Goal: Book appointment/travel/reservation

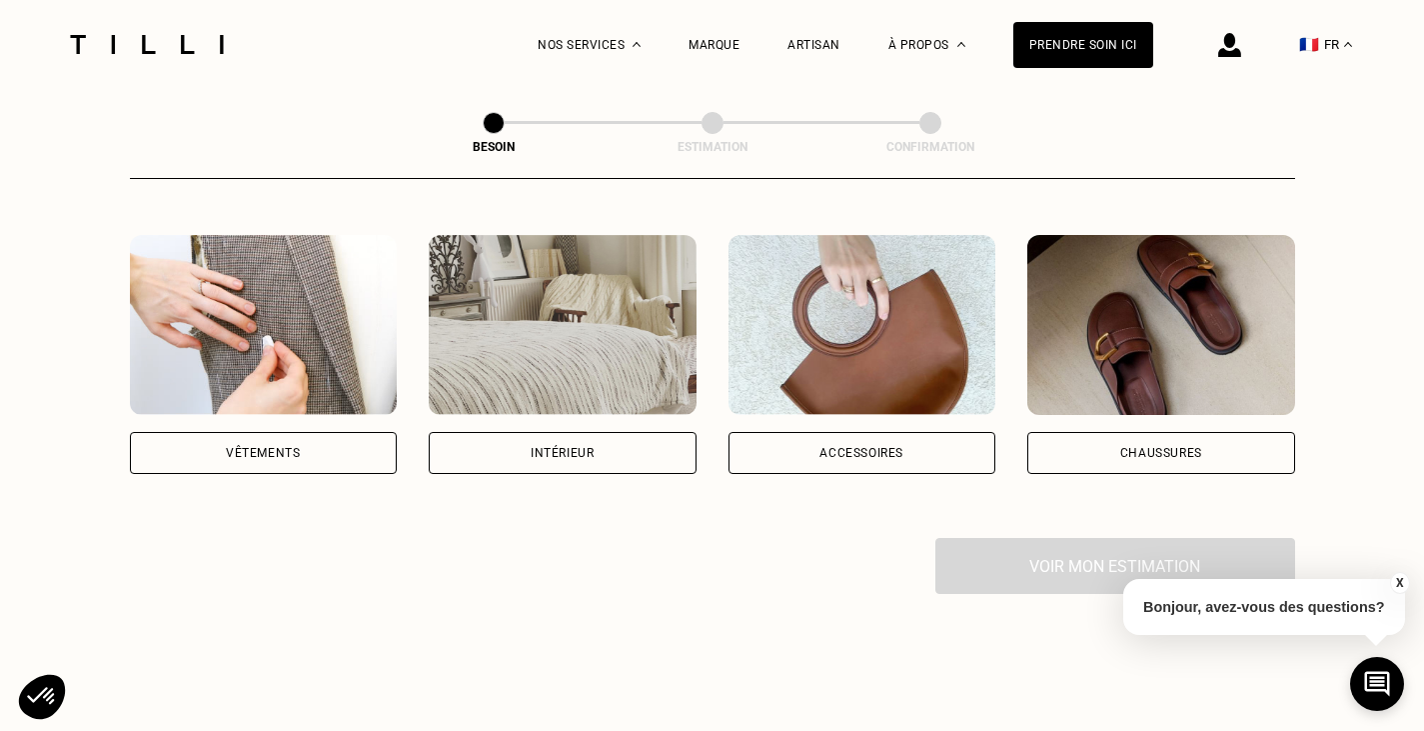
scroll to position [359, 0]
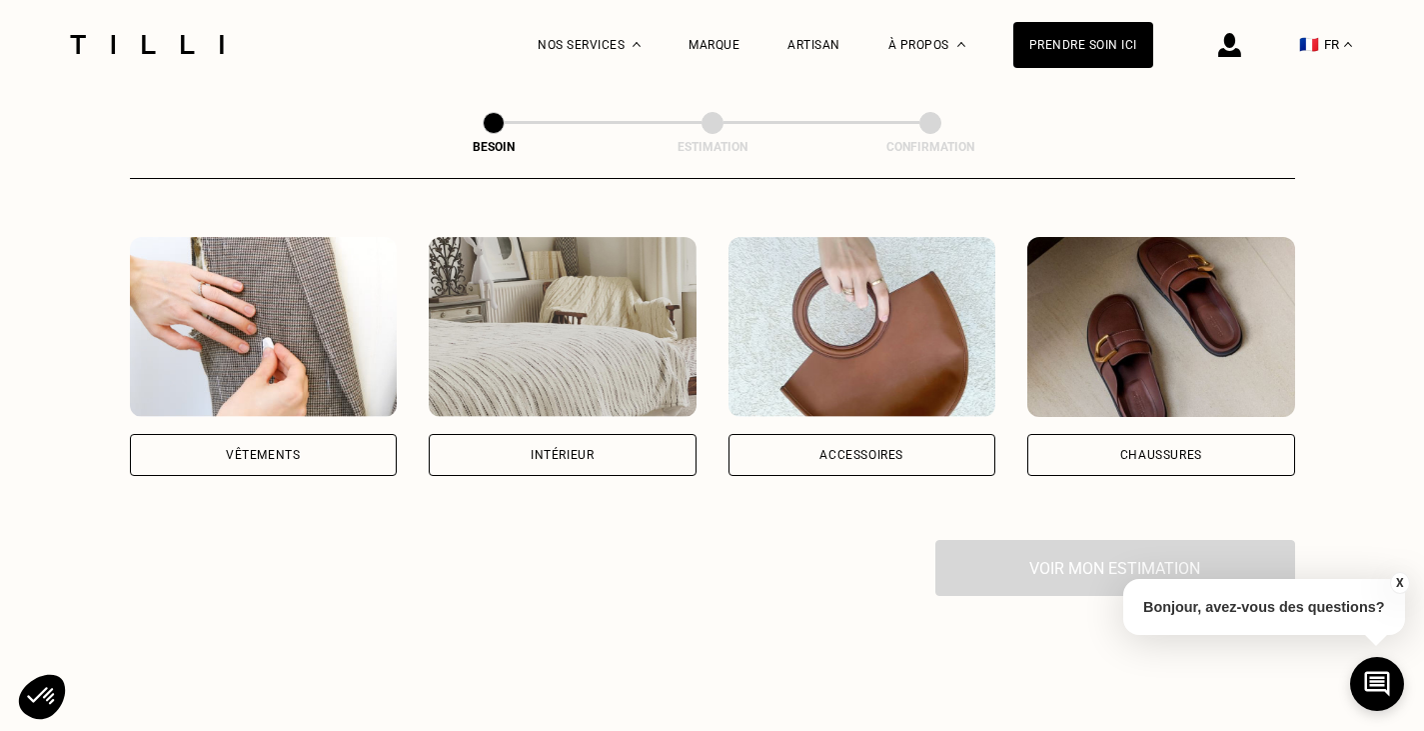
click at [262, 442] on div "Vêtements" at bounding box center [264, 455] width 268 height 42
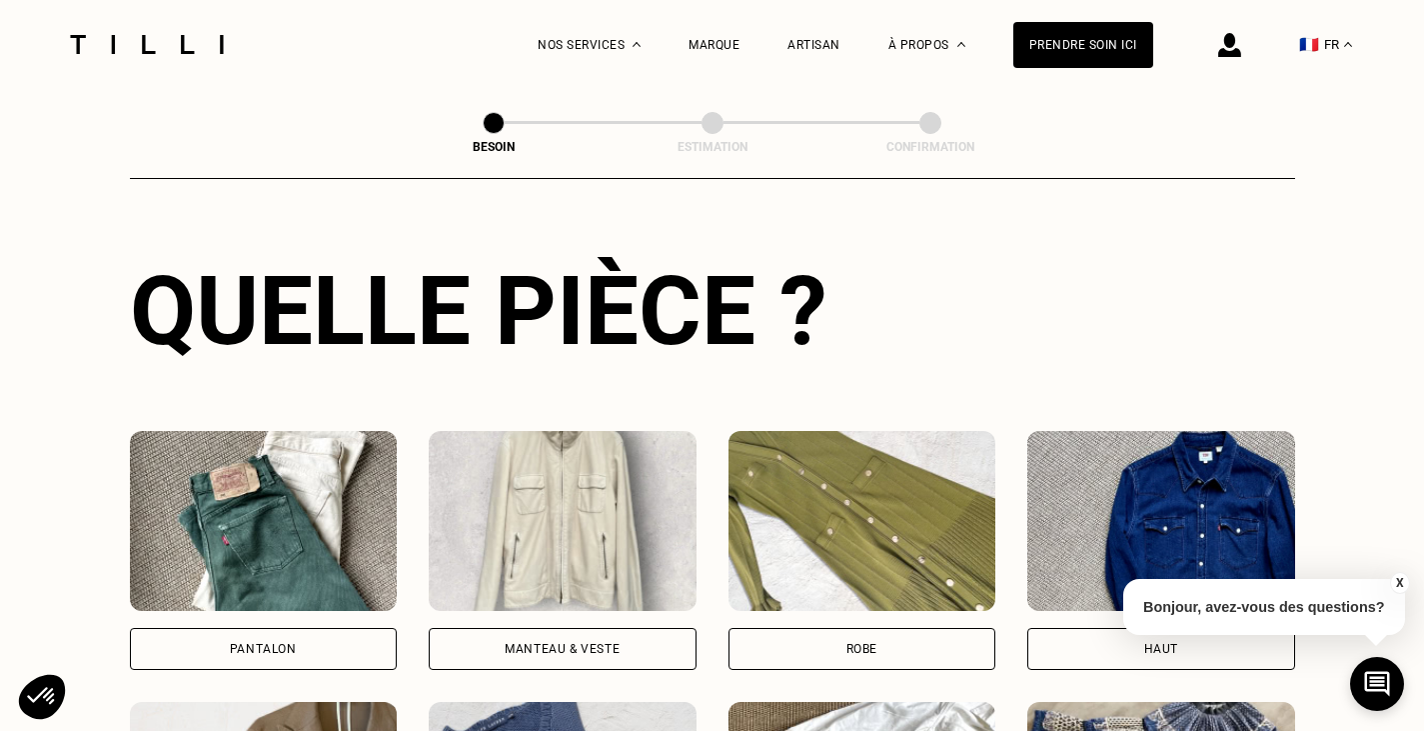
scroll to position [711, 0]
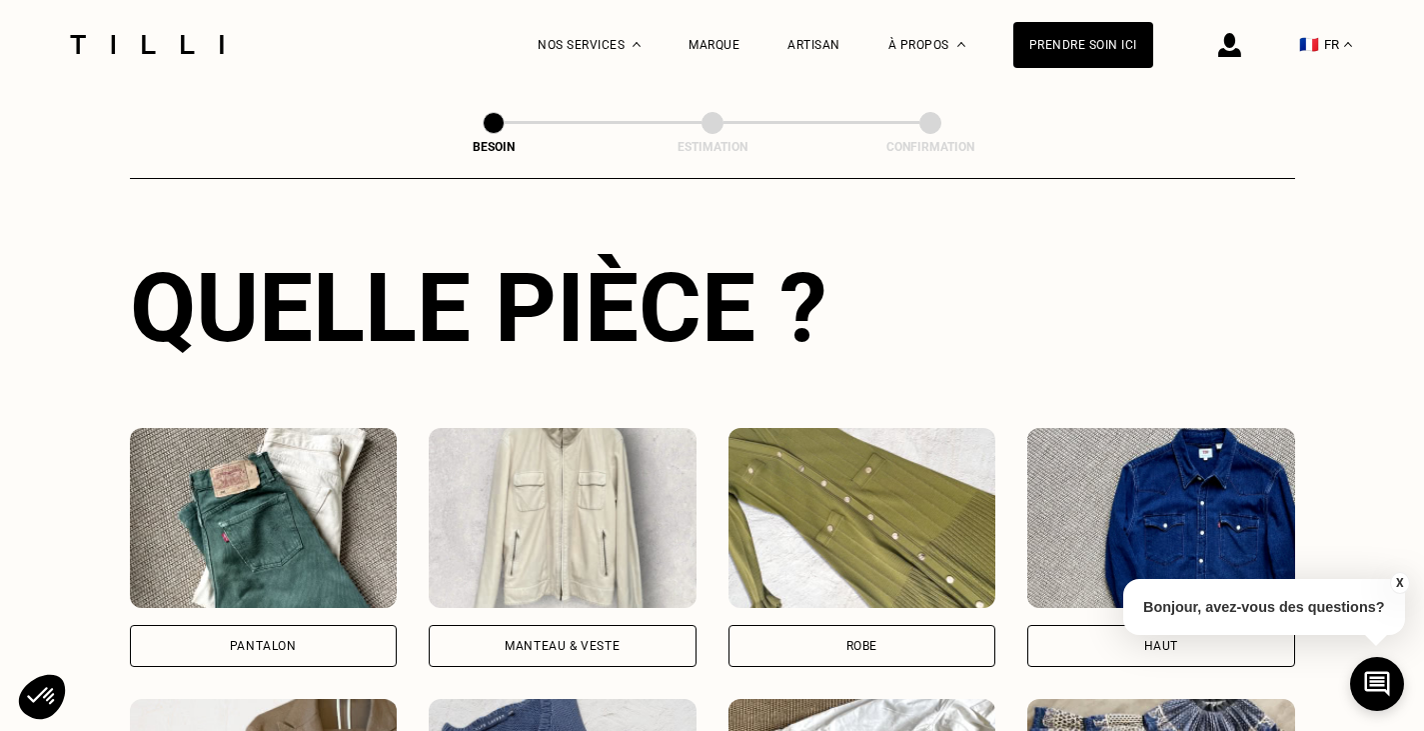
click at [263, 508] on img at bounding box center [264, 518] width 268 height 180
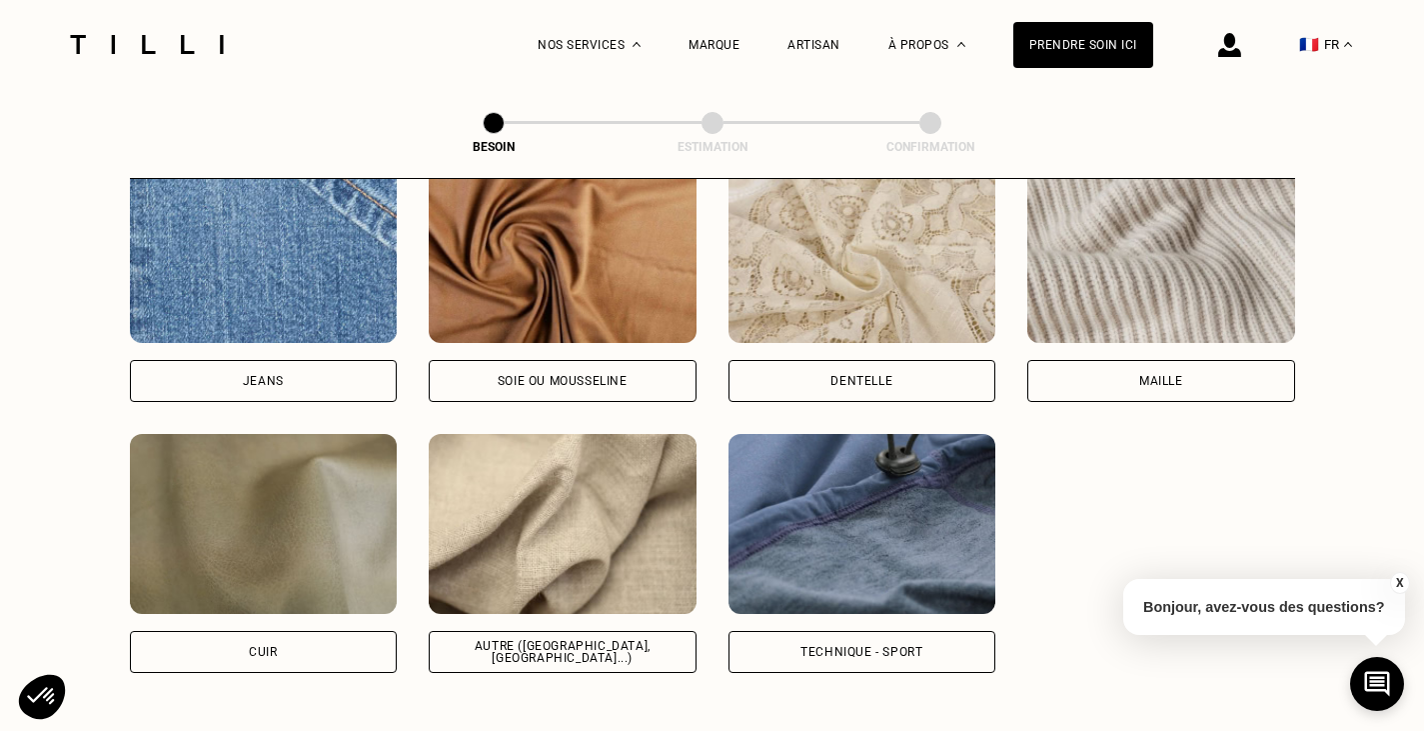
scroll to position [2191, 0]
click at [599, 490] on img at bounding box center [563, 523] width 268 height 180
select select "FR"
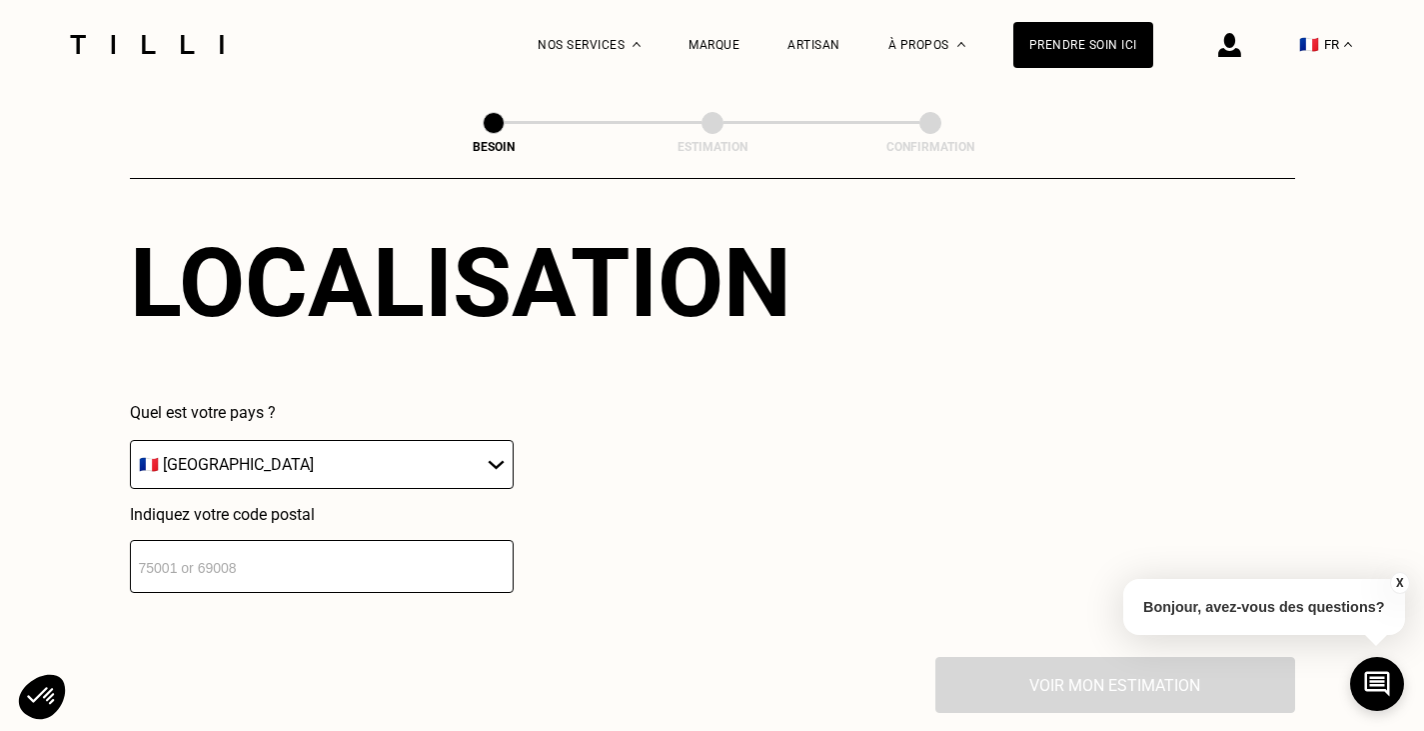
scroll to position [2765, 0]
click at [345, 569] on input "number" at bounding box center [322, 565] width 384 height 53
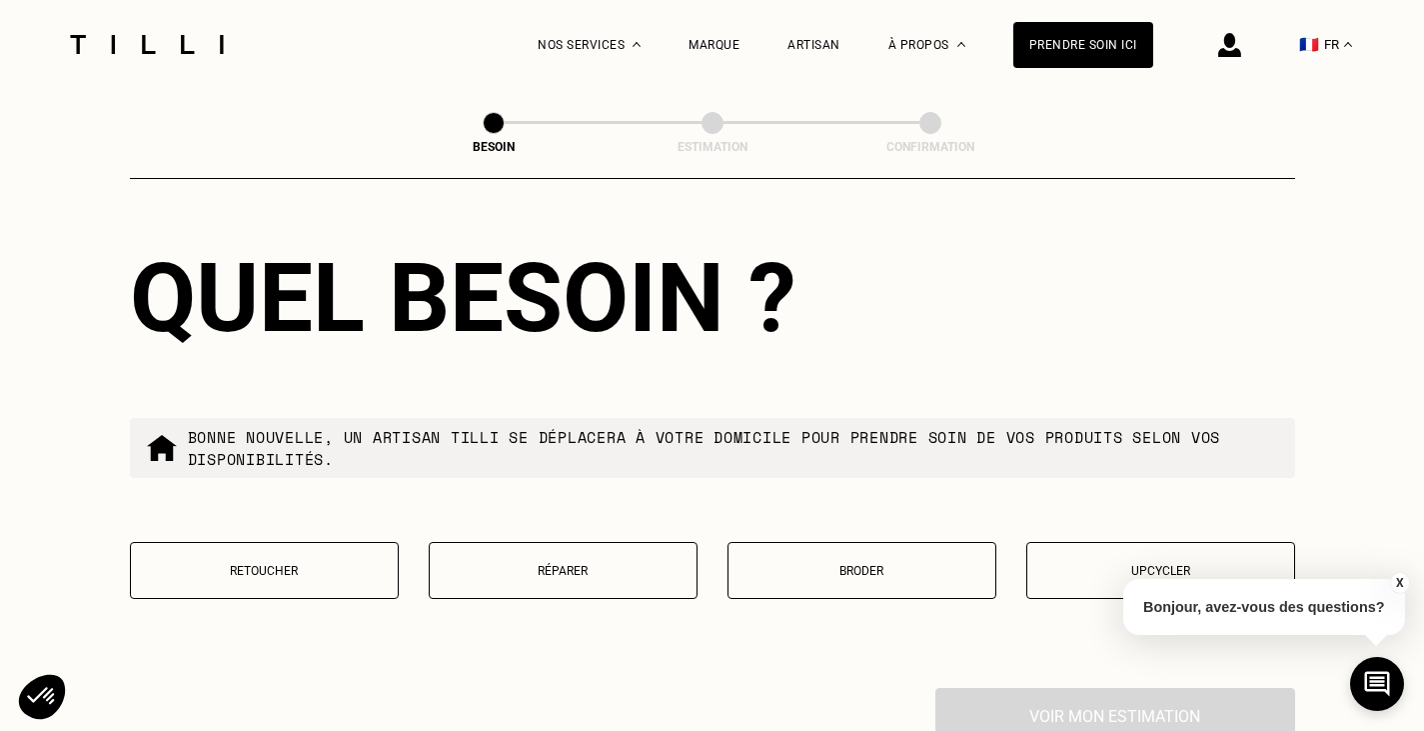
scroll to position [3245, 0]
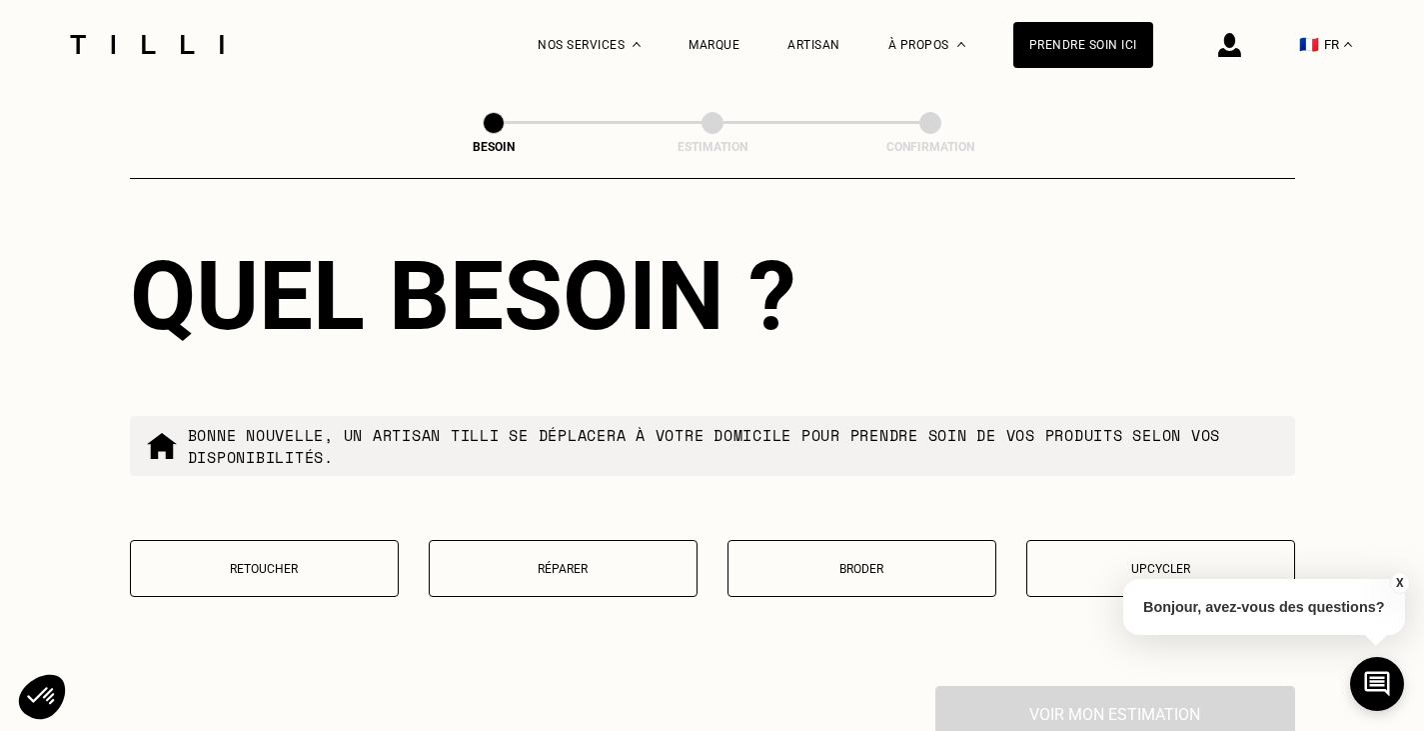
type input "75009"
click at [552, 553] on button "Réparer" at bounding box center [563, 568] width 269 height 57
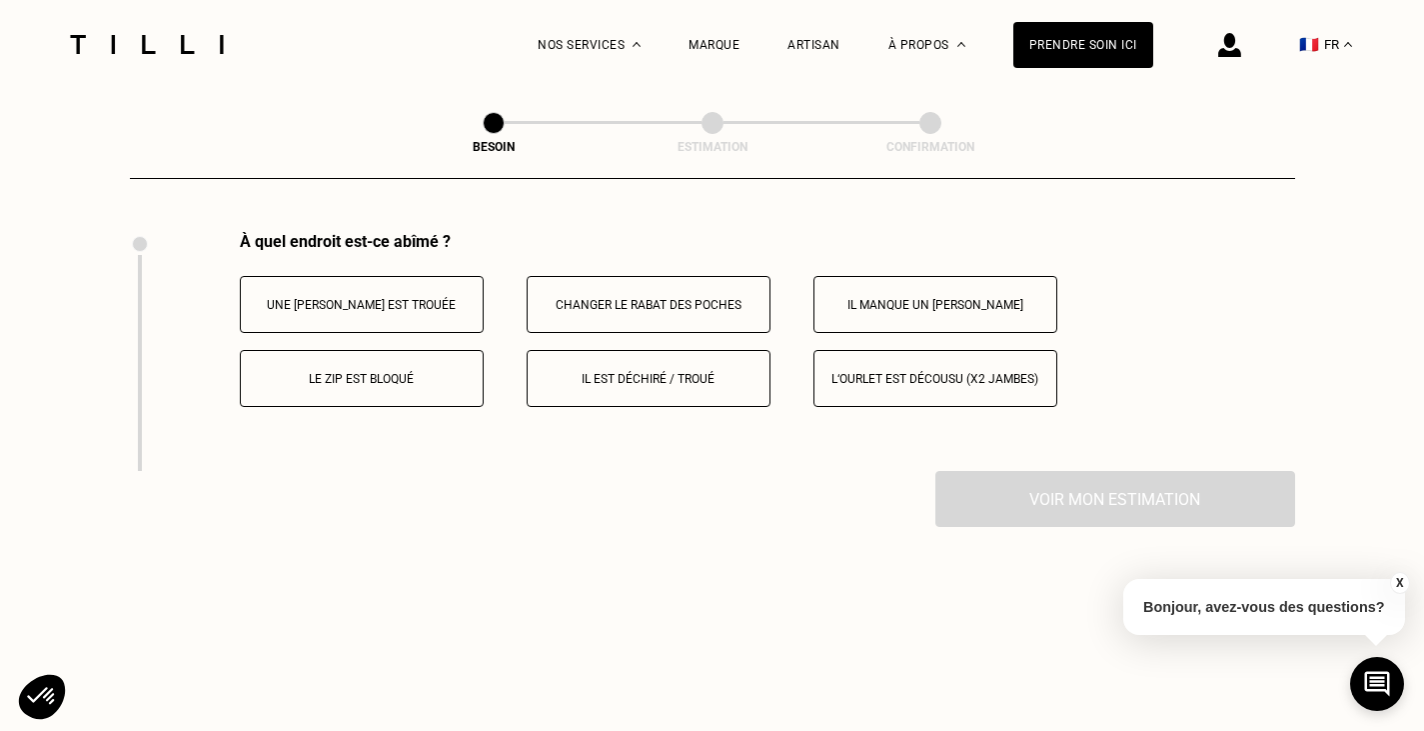
scroll to position [3699, 0]
click at [972, 297] on p "Il manque un [PERSON_NAME]" at bounding box center [936, 304] width 222 height 14
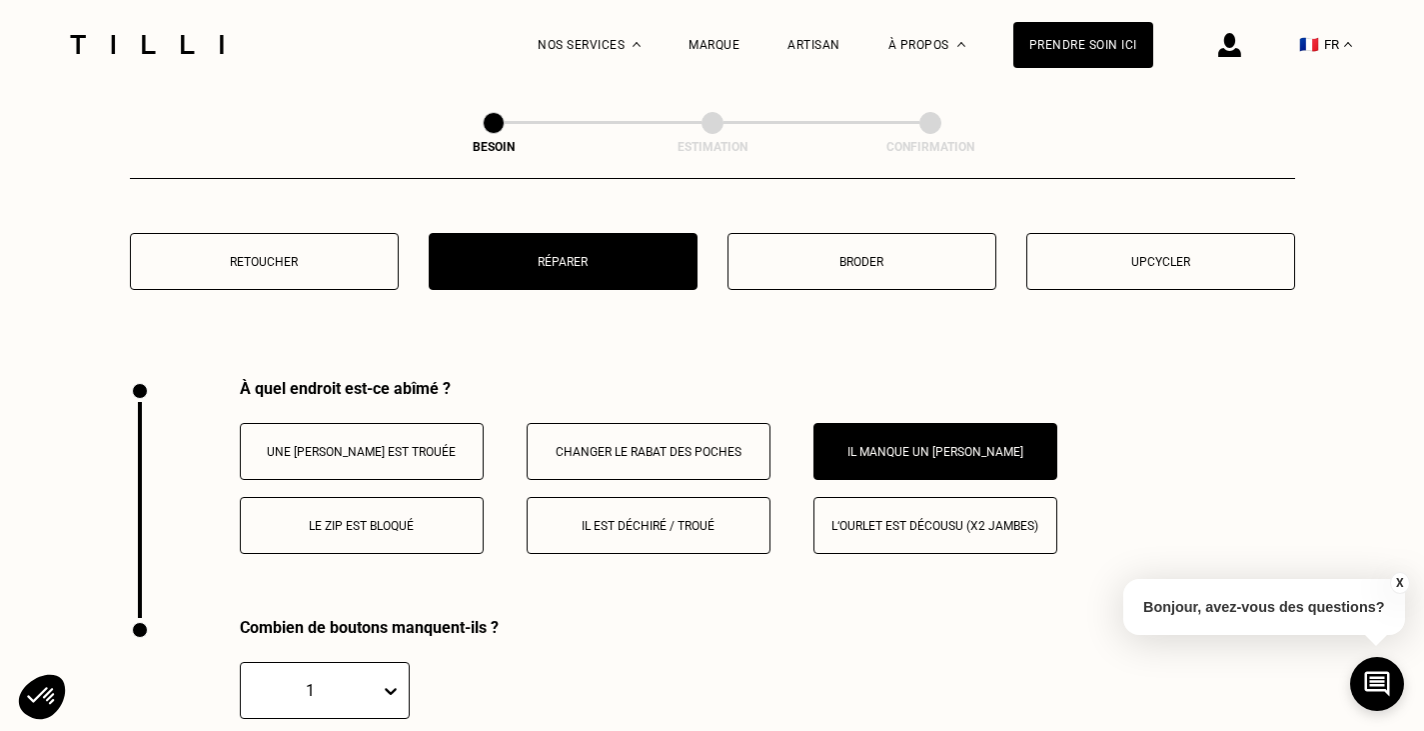
scroll to position [3530, 0]
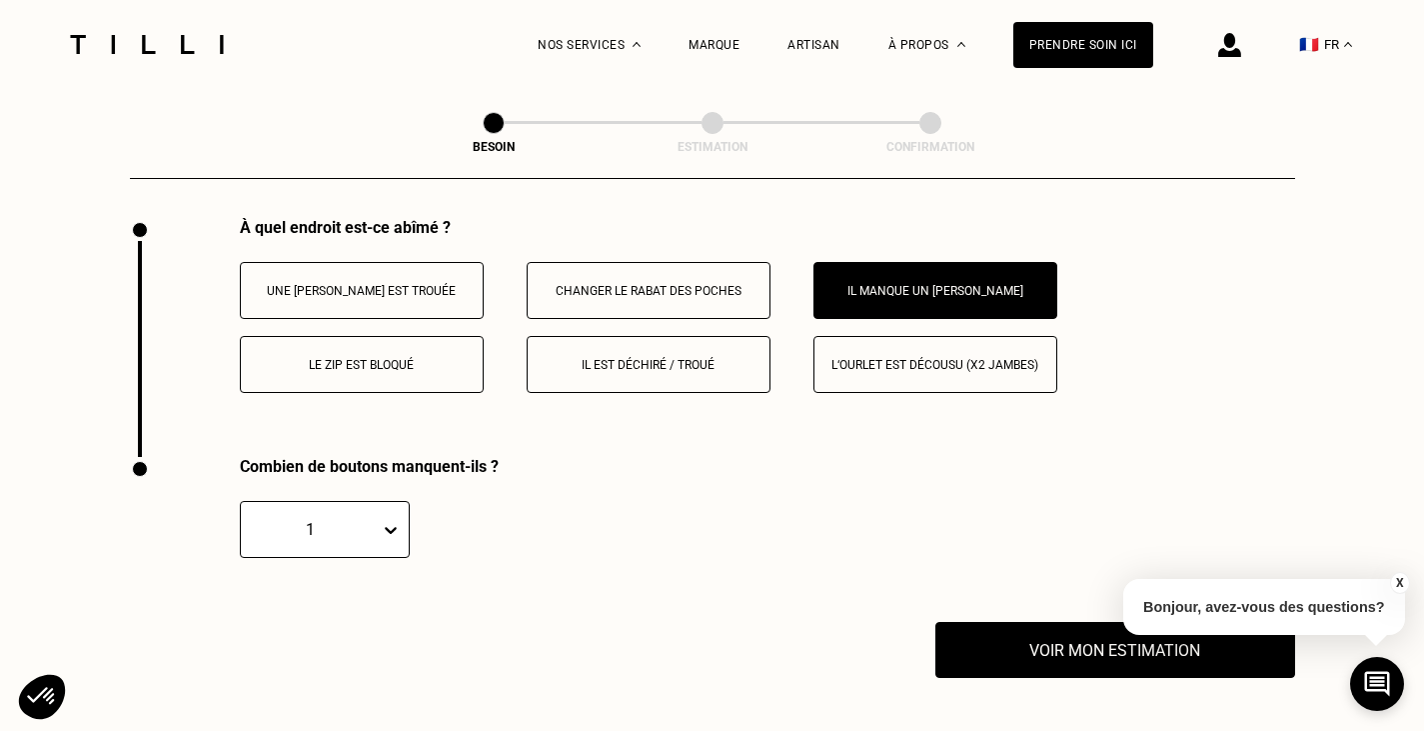
click at [381, 540] on div "1" at bounding box center [325, 529] width 170 height 57
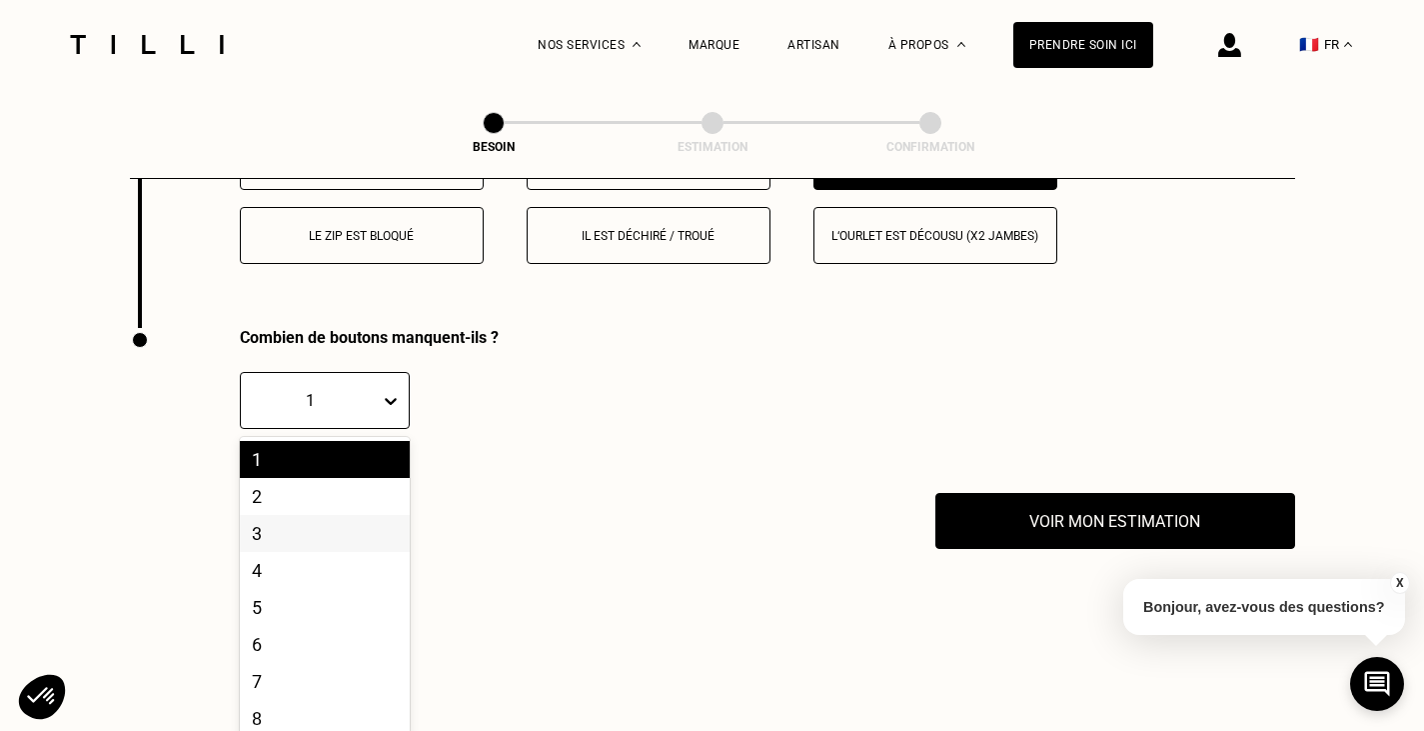
scroll to position [3848, 0]
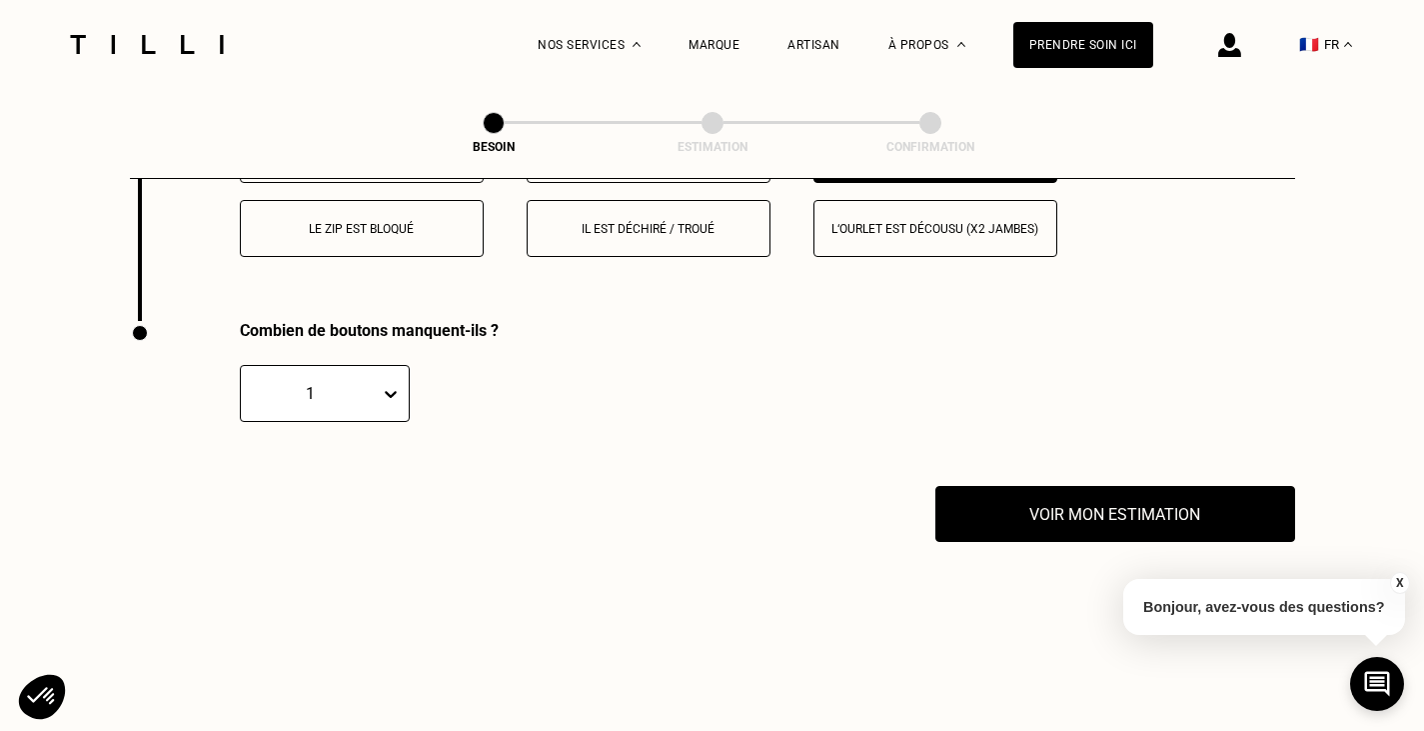
click at [613, 463] on div "Combien de boutons manquent-ils ? 1" at bounding box center [574, 403] width 888 height 165
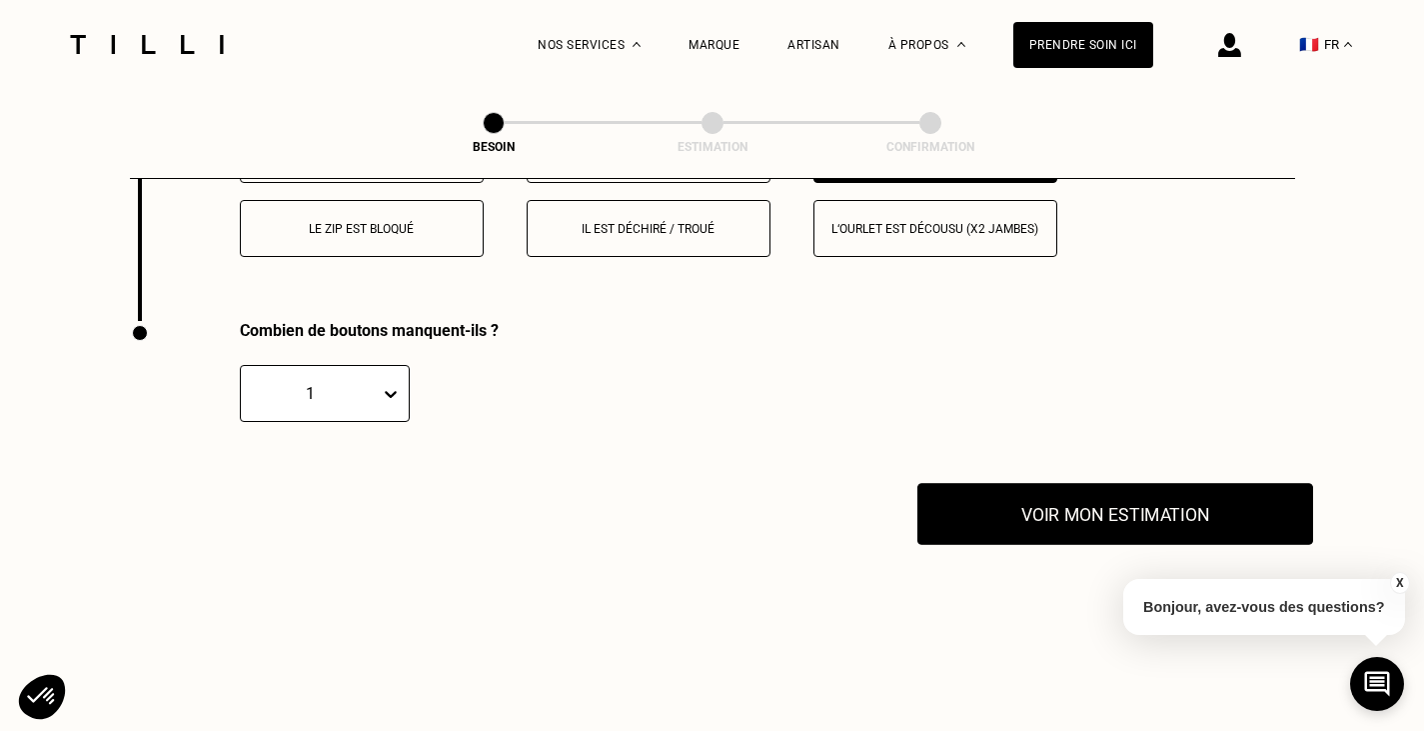
click at [1091, 491] on button "Voir mon estimation" at bounding box center [1116, 514] width 396 height 62
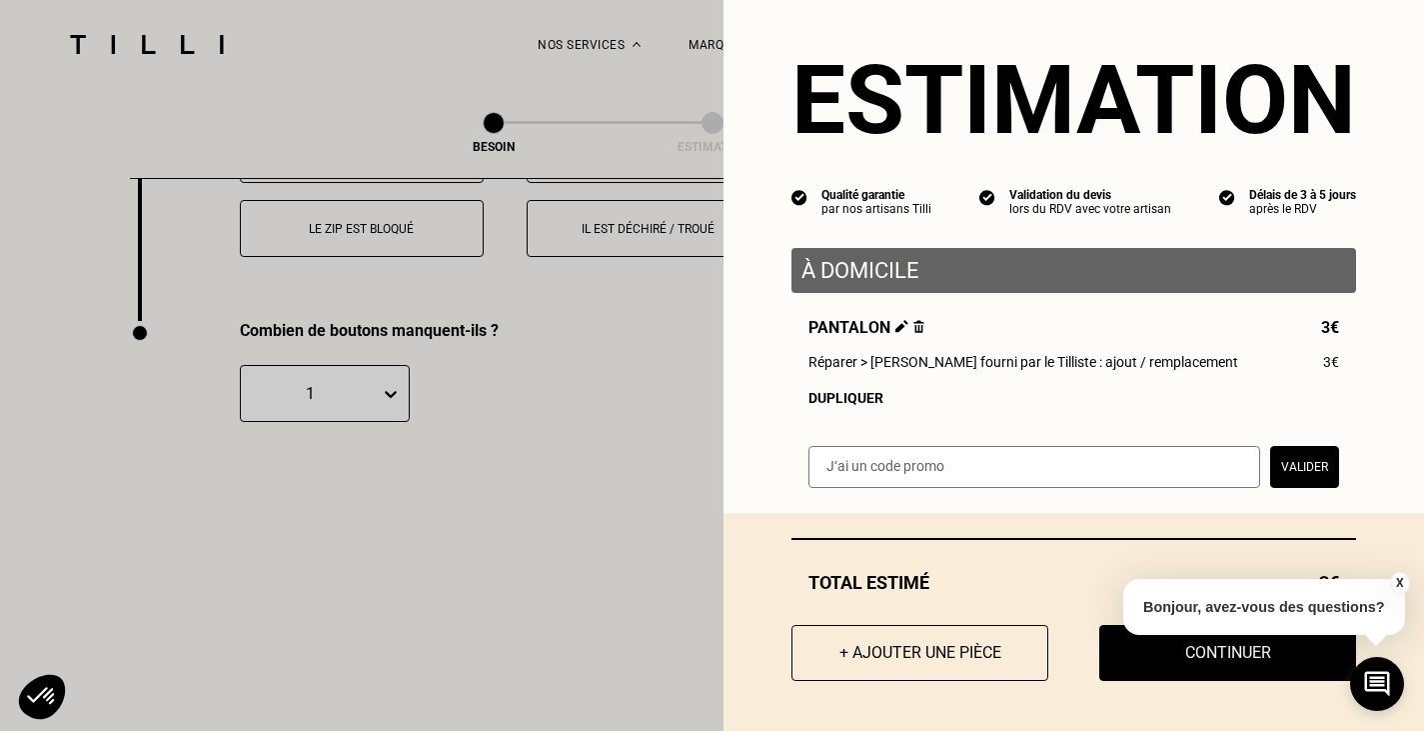
scroll to position [3874, 0]
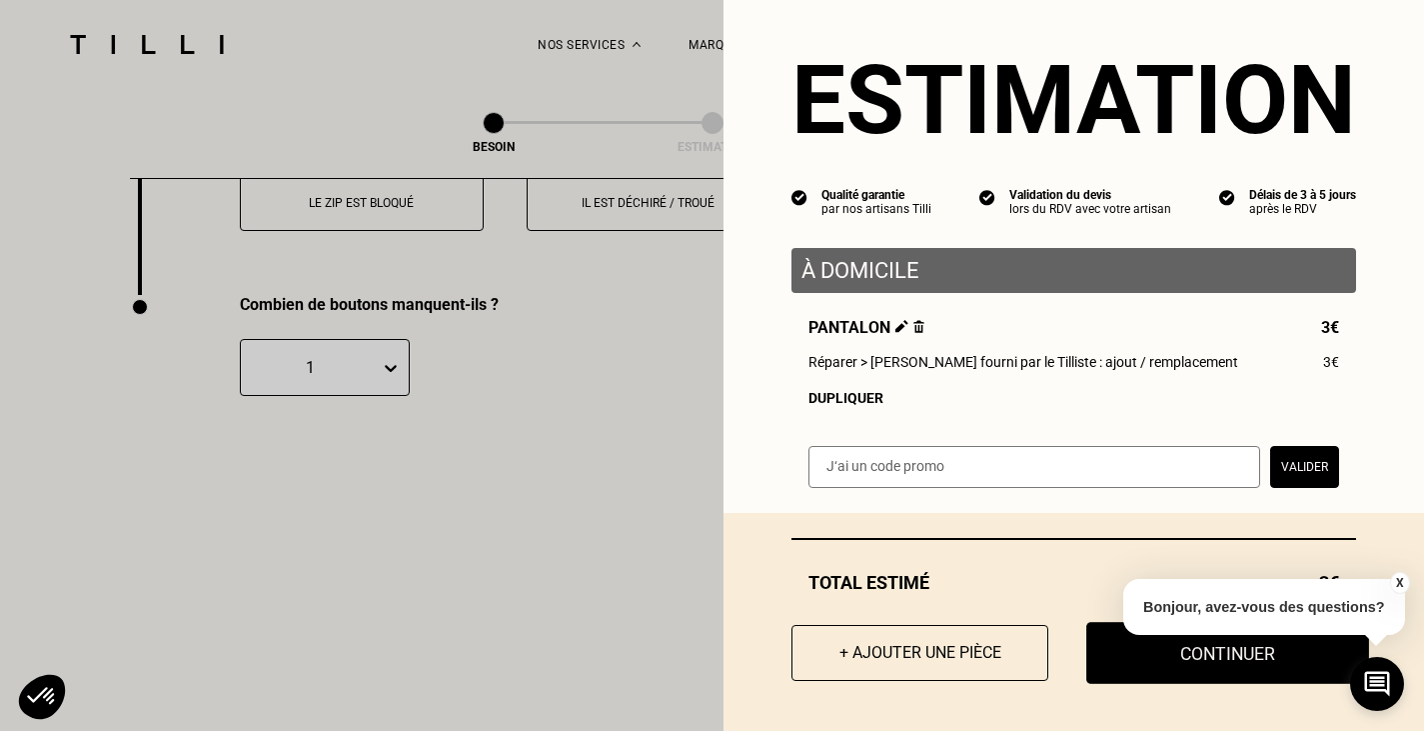
click at [1118, 651] on button "Continuer" at bounding box center [1228, 653] width 283 height 62
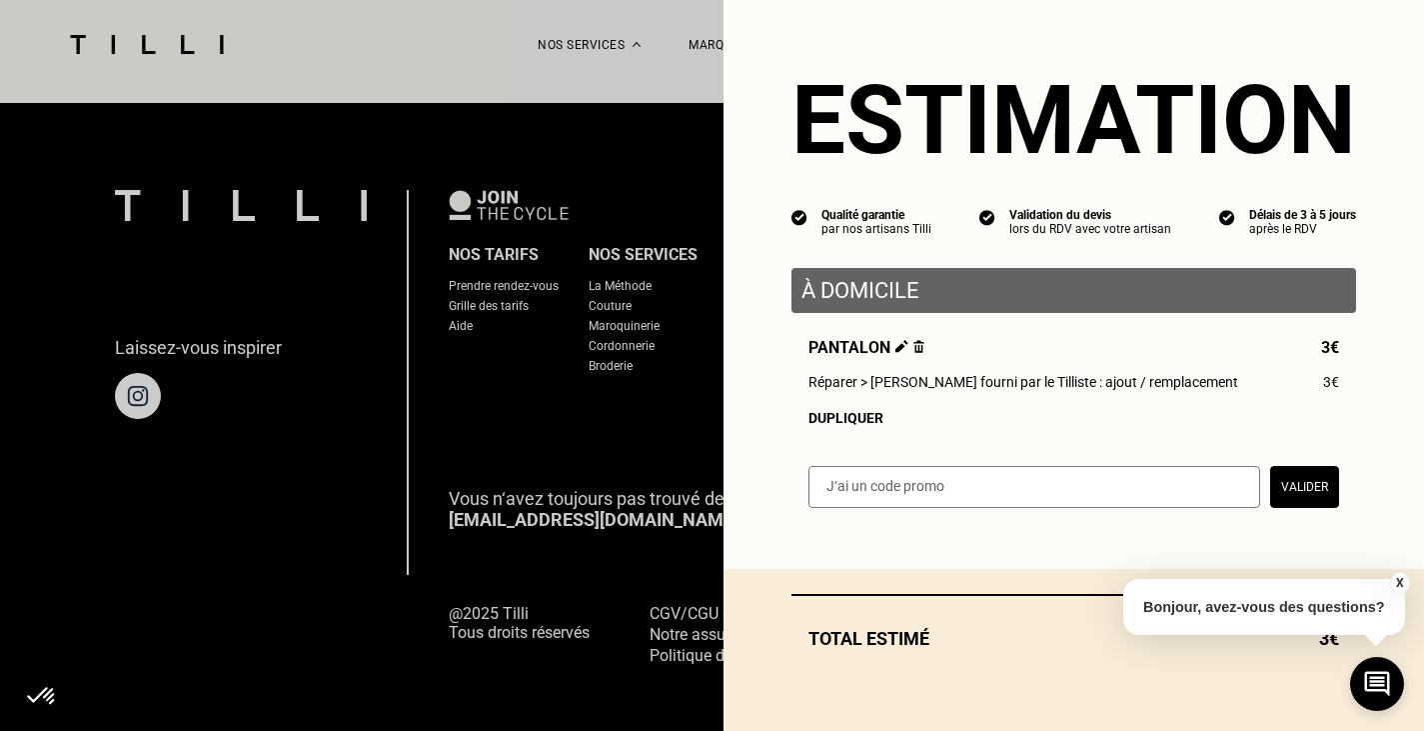
scroll to position [0, 0]
select select "FR"
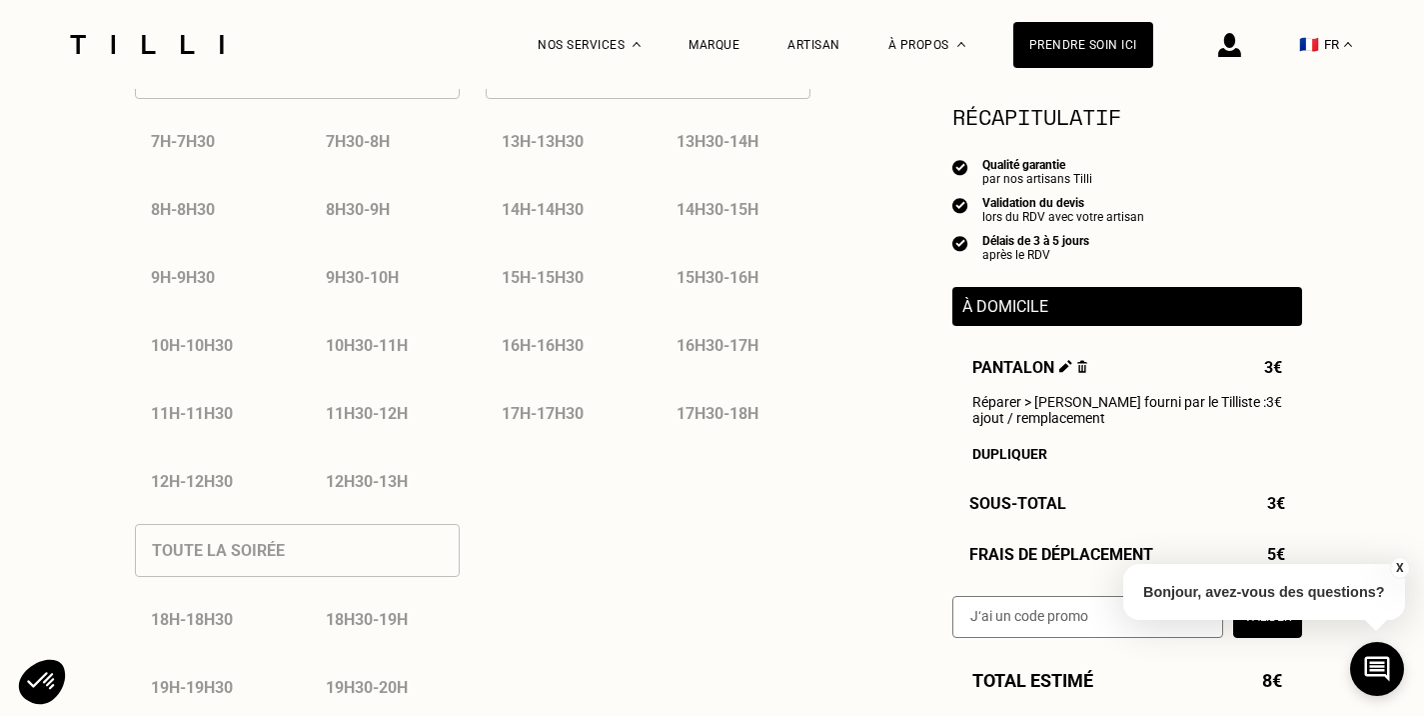
scroll to position [1044, 0]
click at [545, 413] on div "17h - 17h30" at bounding box center [561, 412] width 150 height 51
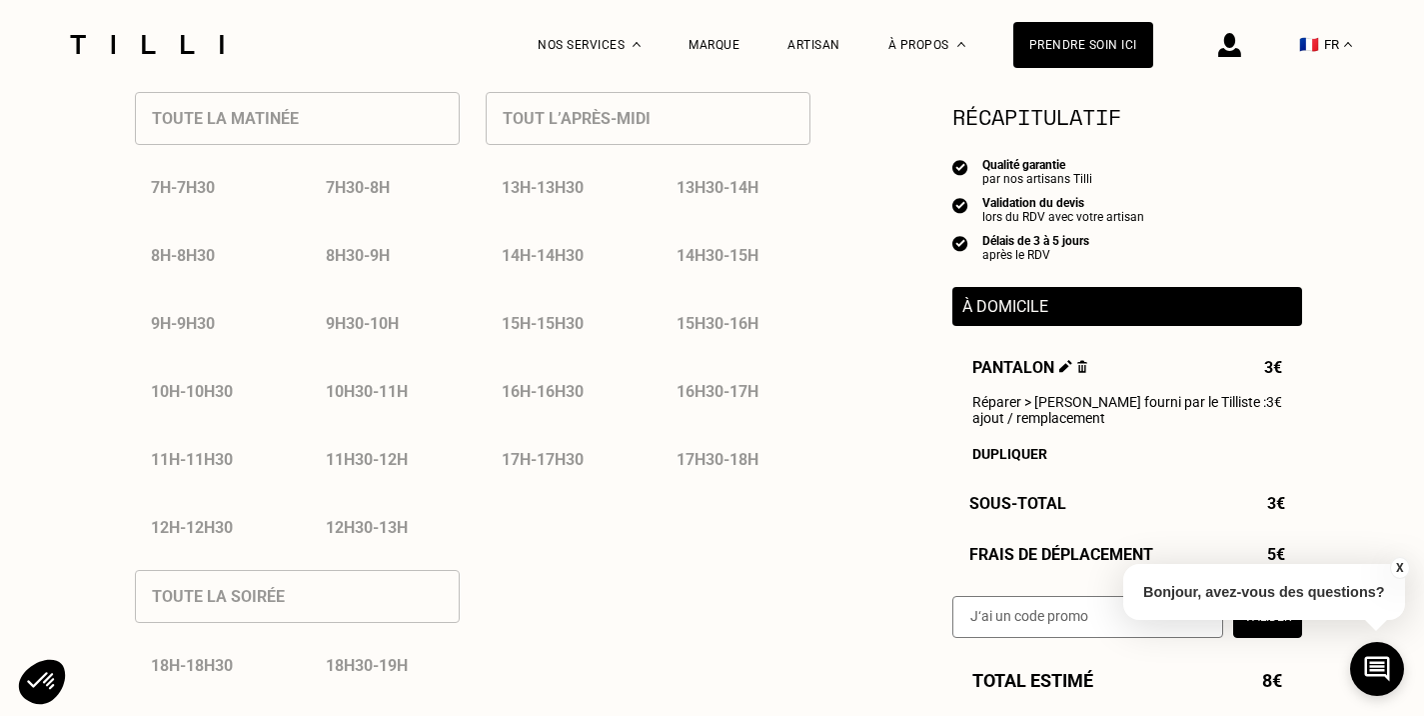
scroll to position [1077, 0]
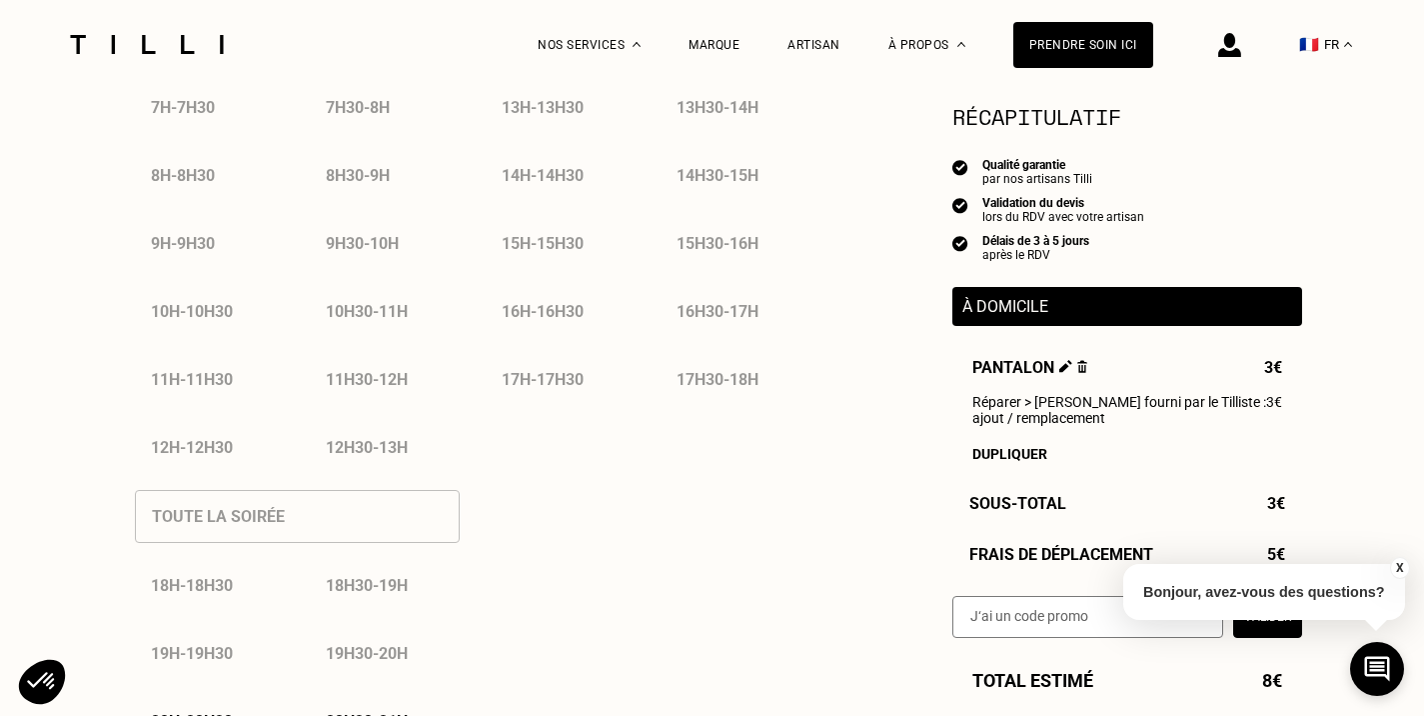
click at [273, 404] on div "11h - 11h30" at bounding box center [210, 379] width 150 height 51
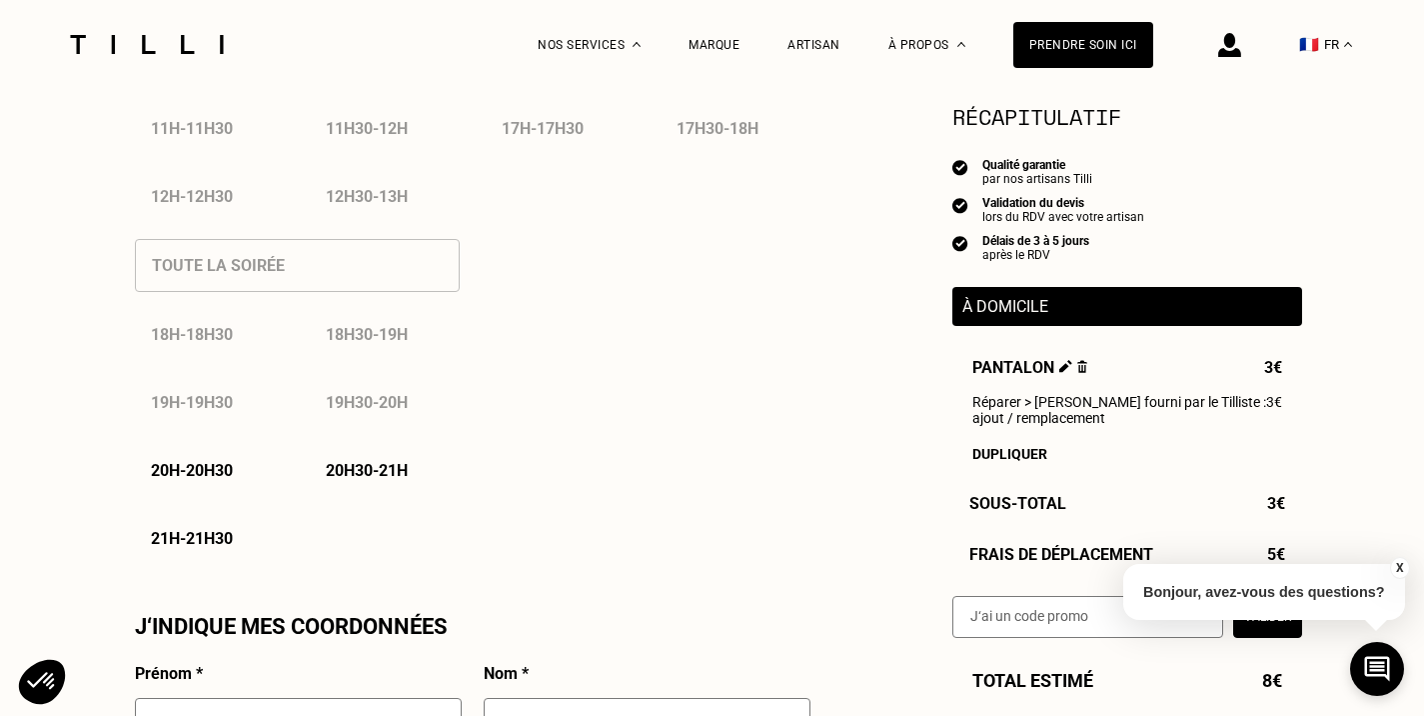
click at [414, 570] on div "J‘indique mes disponibilités Septembre 2025 Lun Mar Mer Jeu Ven Sam Dim 1 2 3 4…" at bounding box center [473, 367] width 700 height 2324
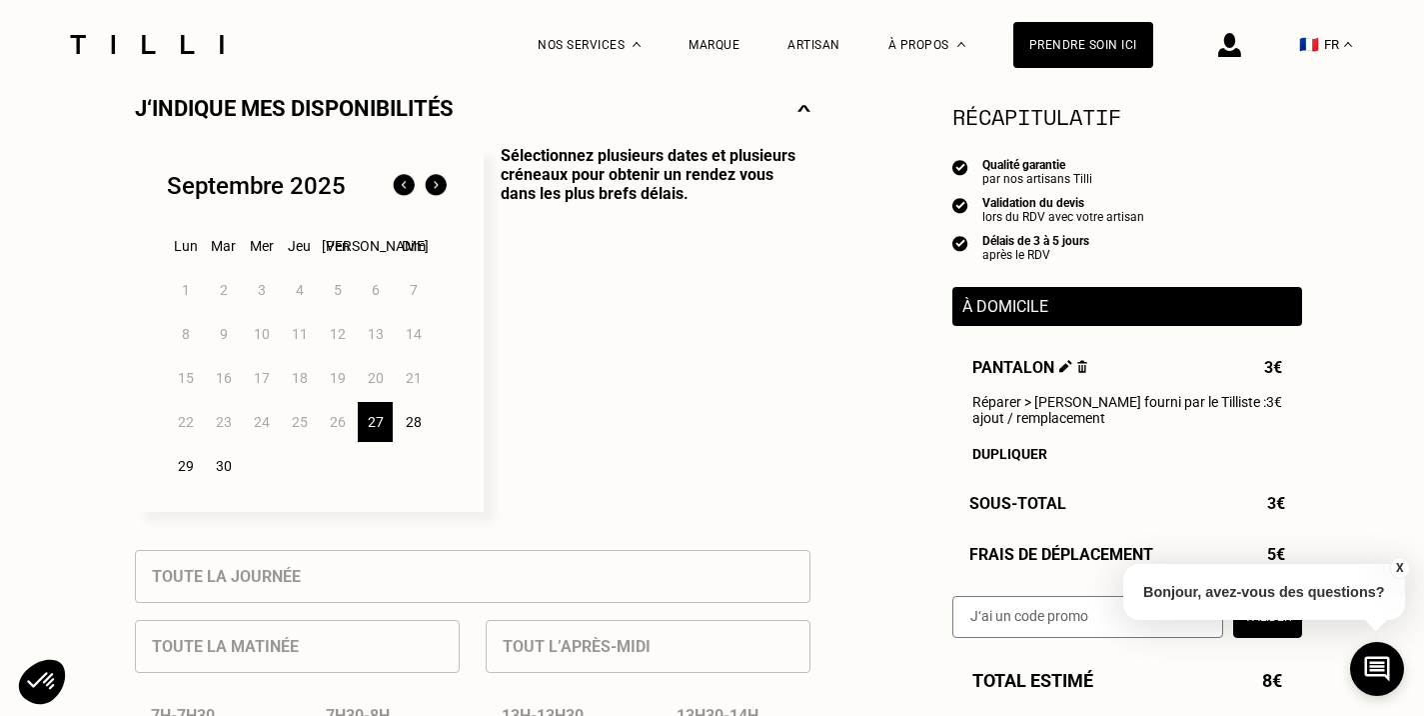
scroll to position [467, 0]
click at [414, 429] on div "28" at bounding box center [413, 424] width 35 height 40
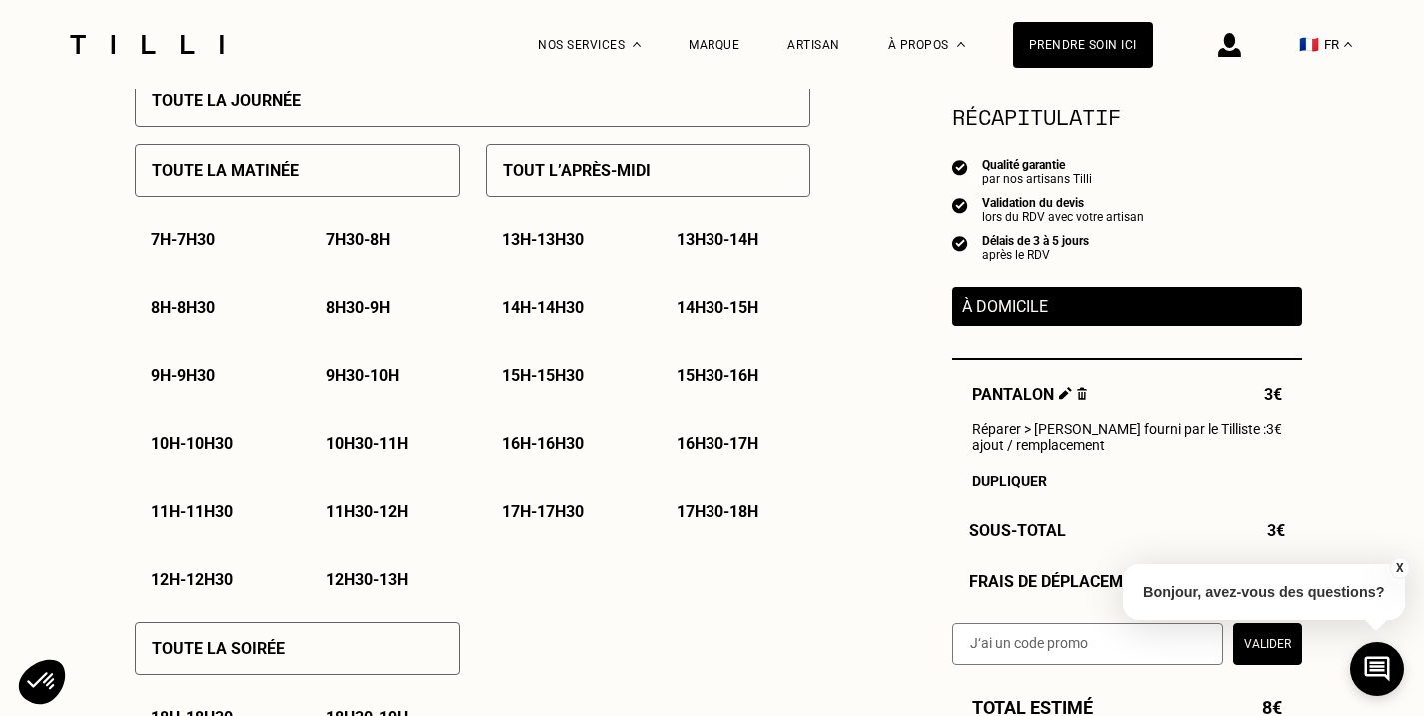
scroll to position [946, 0]
click at [388, 512] on p "11h30 - 12h" at bounding box center [367, 510] width 82 height 19
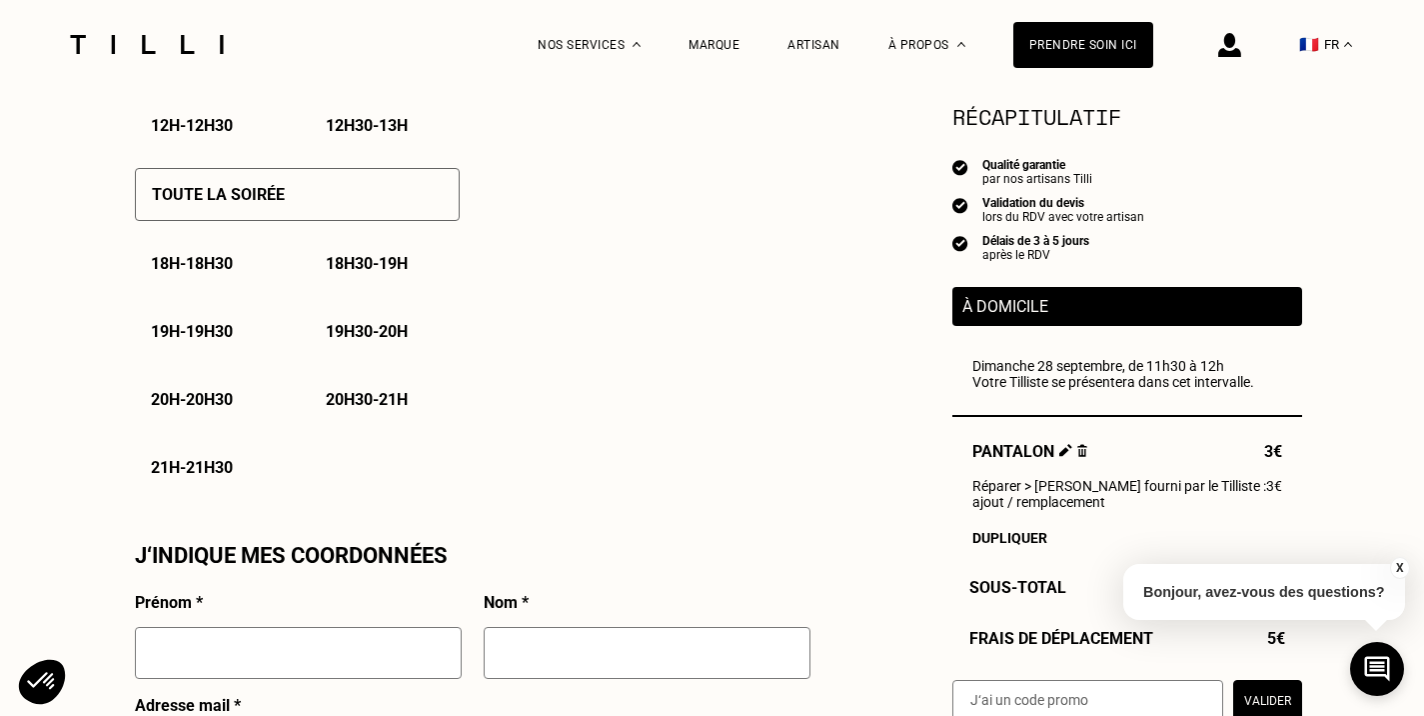
scroll to position [1761, 0]
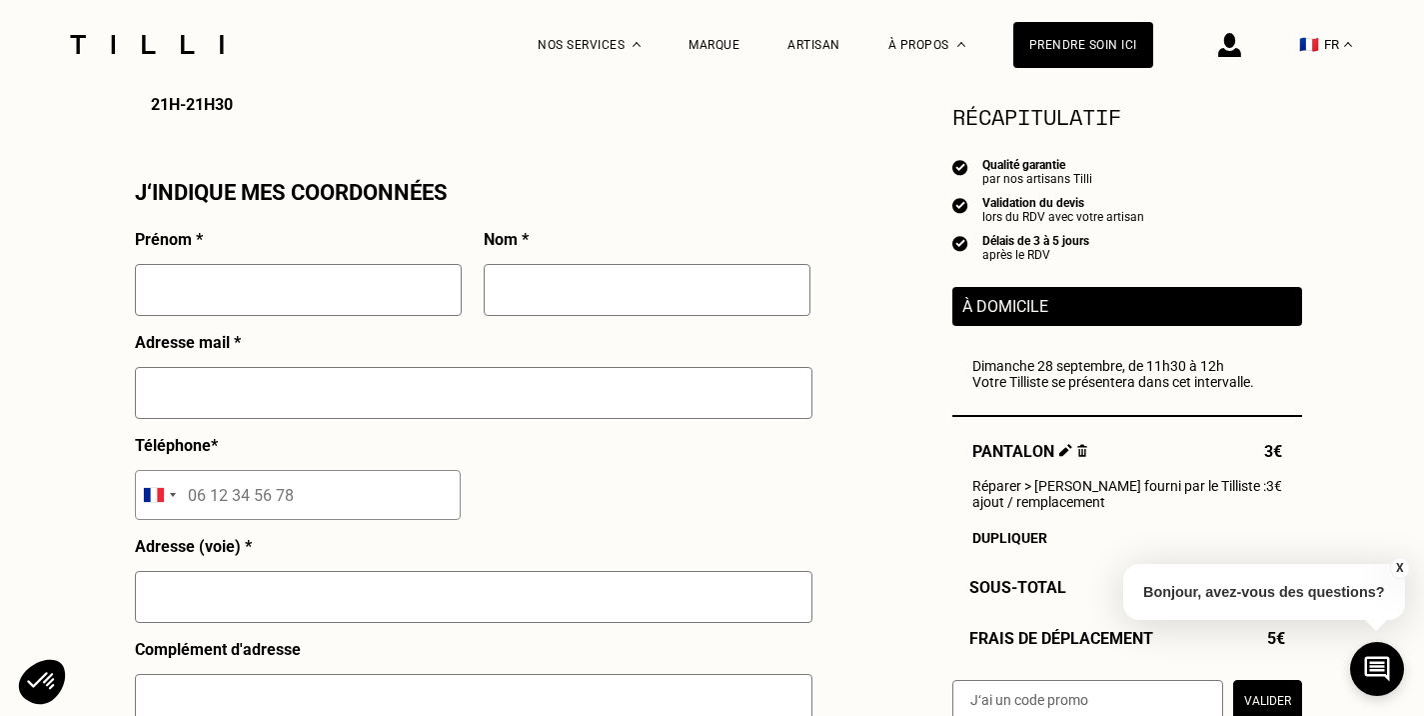
click at [245, 279] on input "text" at bounding box center [298, 290] width 327 height 52
type input "[PERSON_NAME]"
type input "Cosserat"
click at [245, 383] on input "text" at bounding box center [474, 393] width 678 height 52
type input "o"
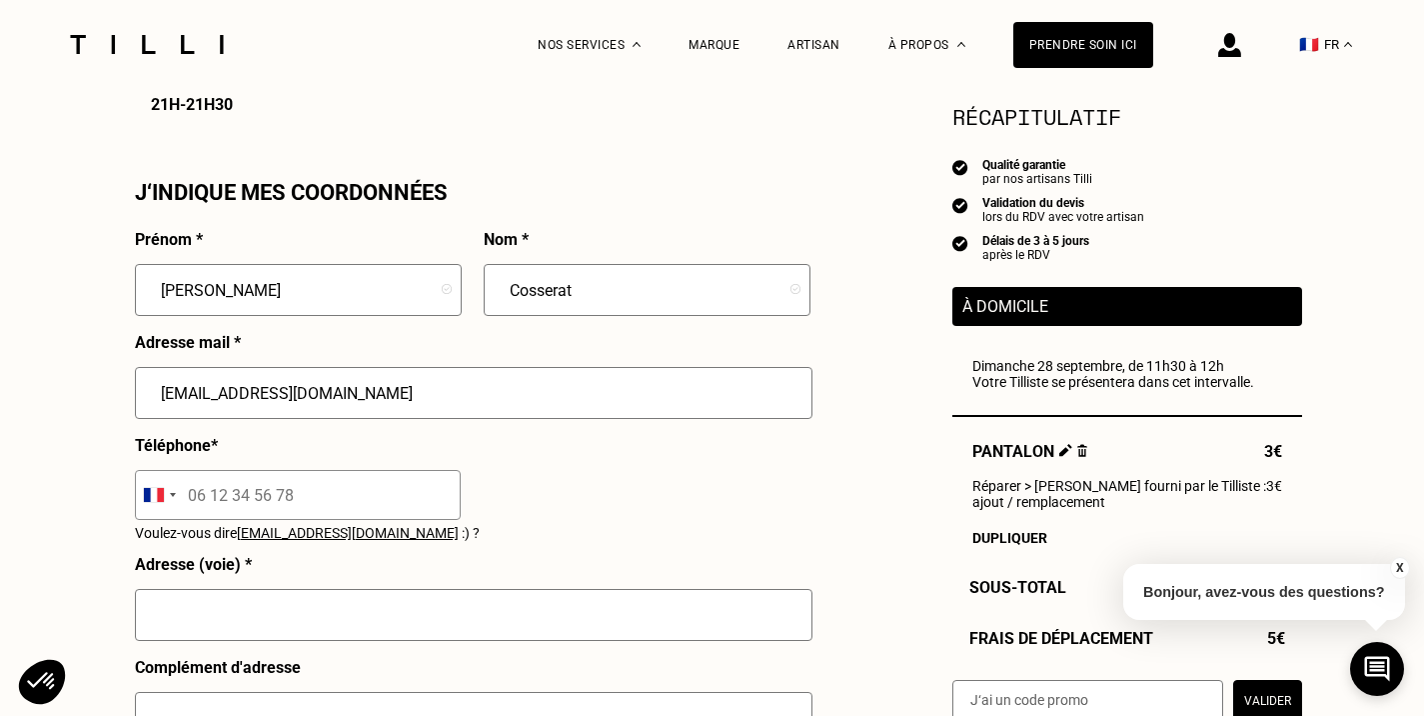
type input "[EMAIL_ADDRESS][DOMAIN_NAME]"
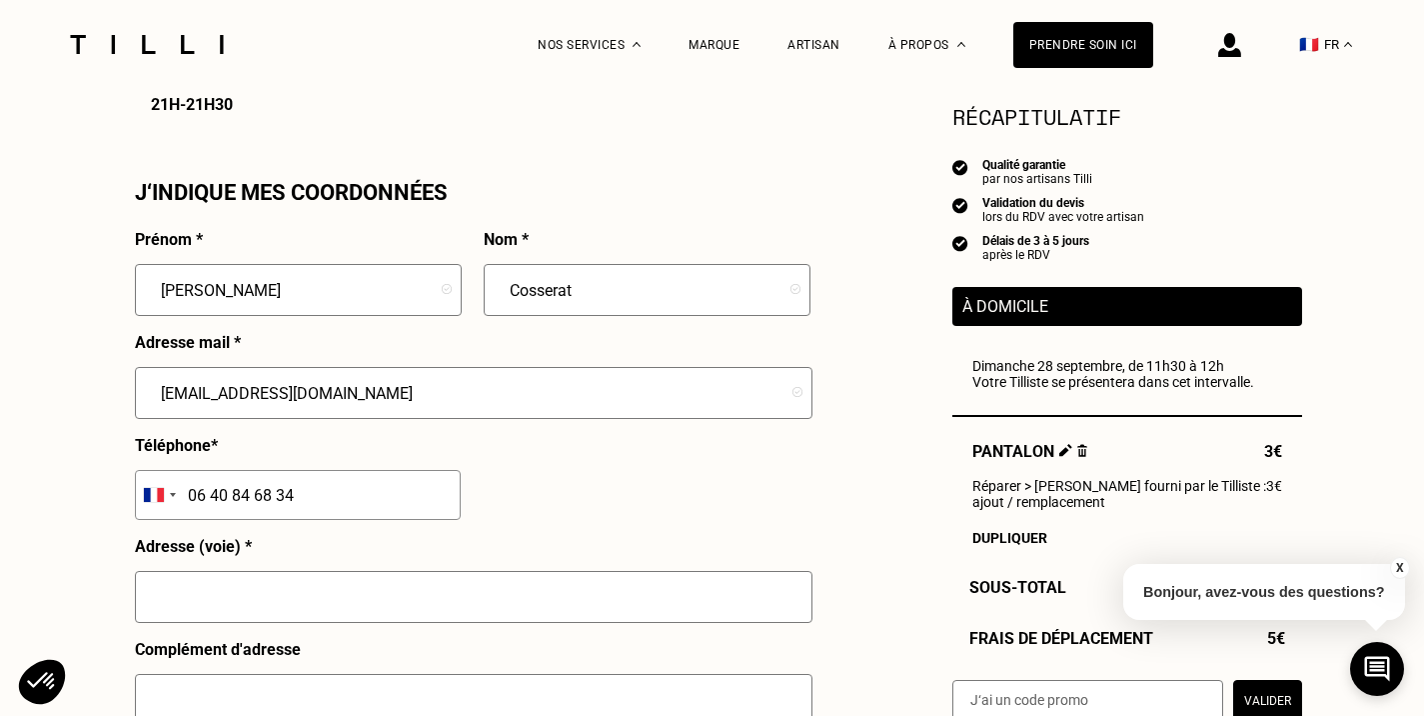
type input "06 40 84 68 34"
click at [362, 592] on input "text" at bounding box center [474, 597] width 678 height 52
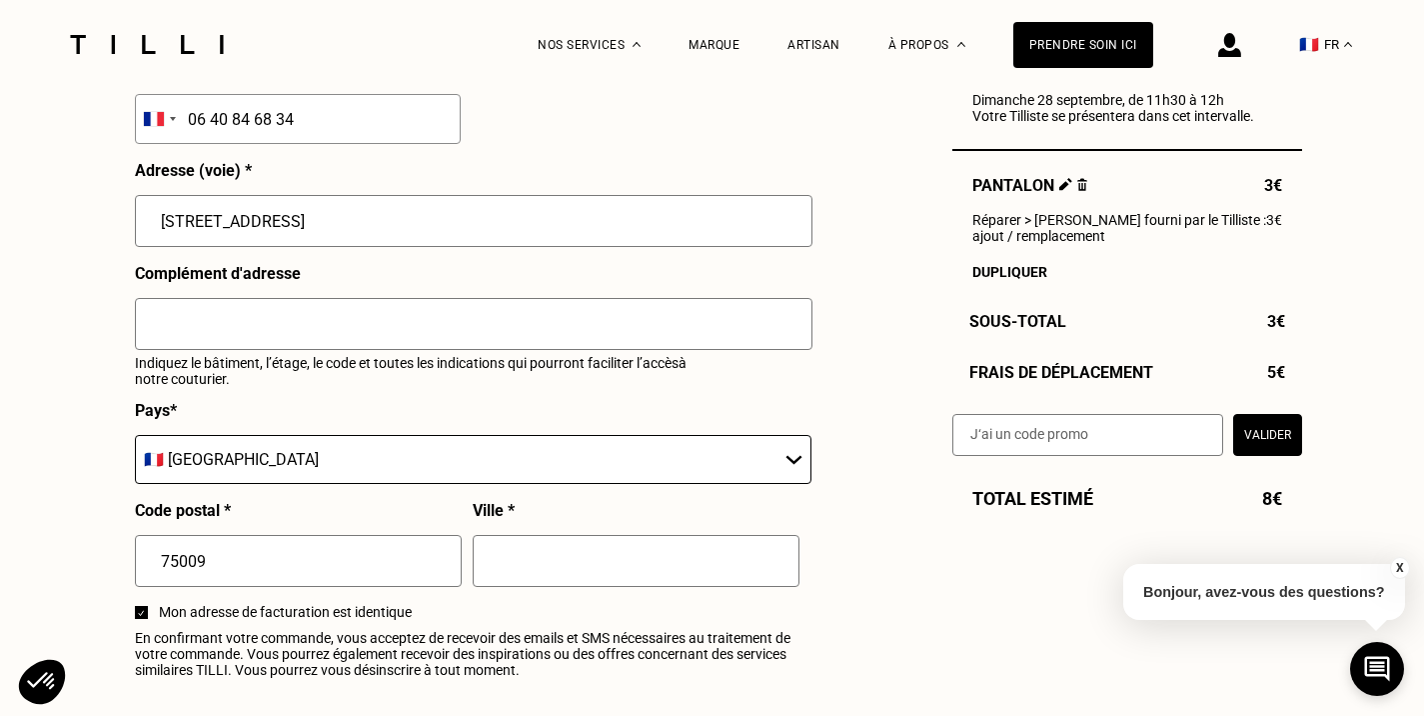
scroll to position [2138, 0]
type input "[STREET_ADDRESS]"
click at [533, 580] on input "text" at bounding box center [636, 560] width 327 height 52
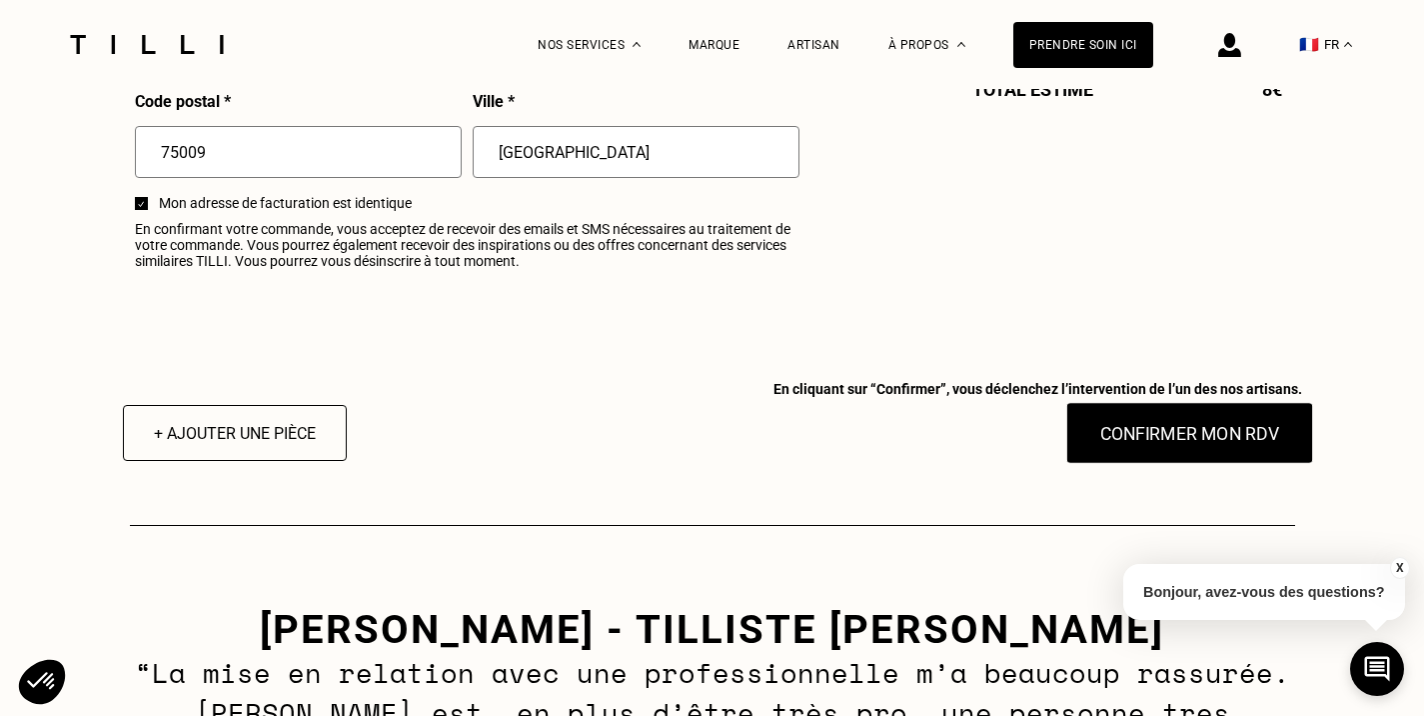
scroll to position [2545, 0]
type input "[GEOGRAPHIC_DATA]"
click at [1169, 447] on button "Confirmer mon RDV" at bounding box center [1190, 434] width 248 height 62
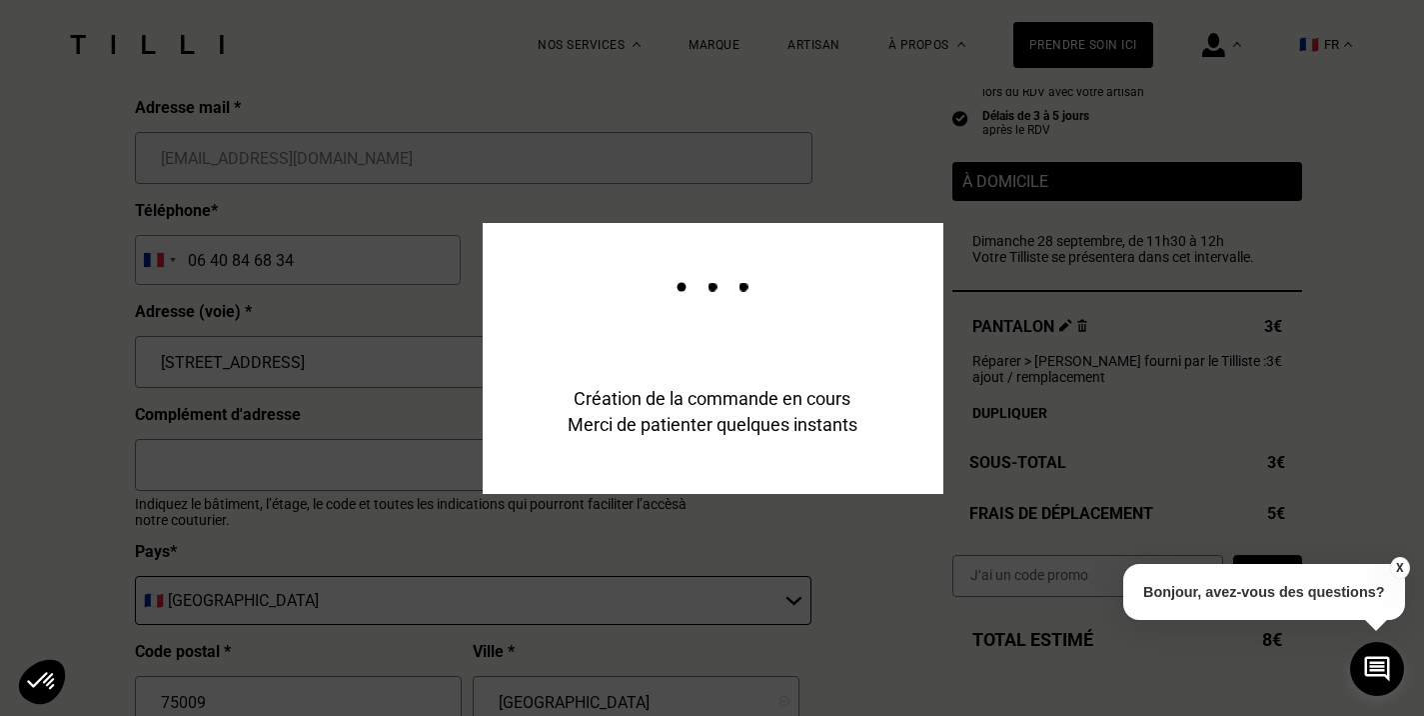
scroll to position [2092, 0]
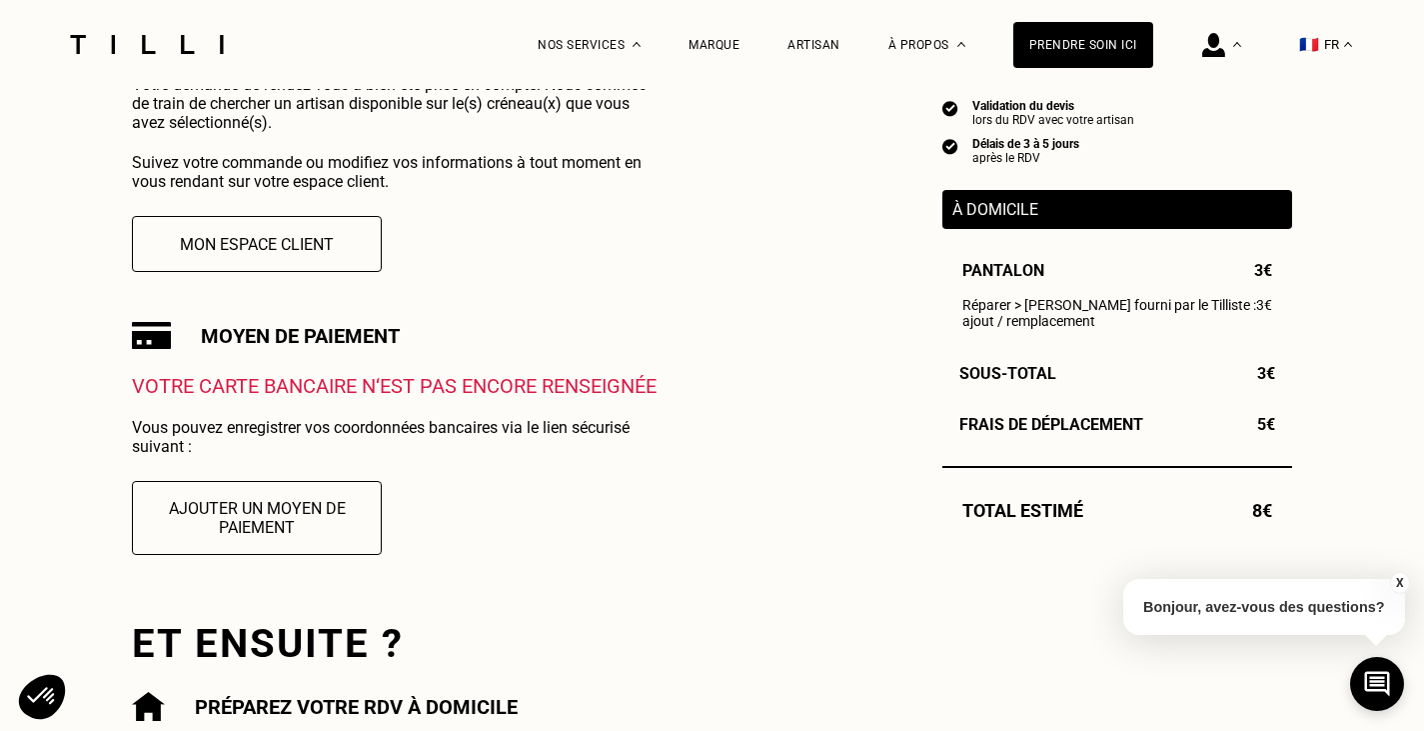
scroll to position [345, 0]
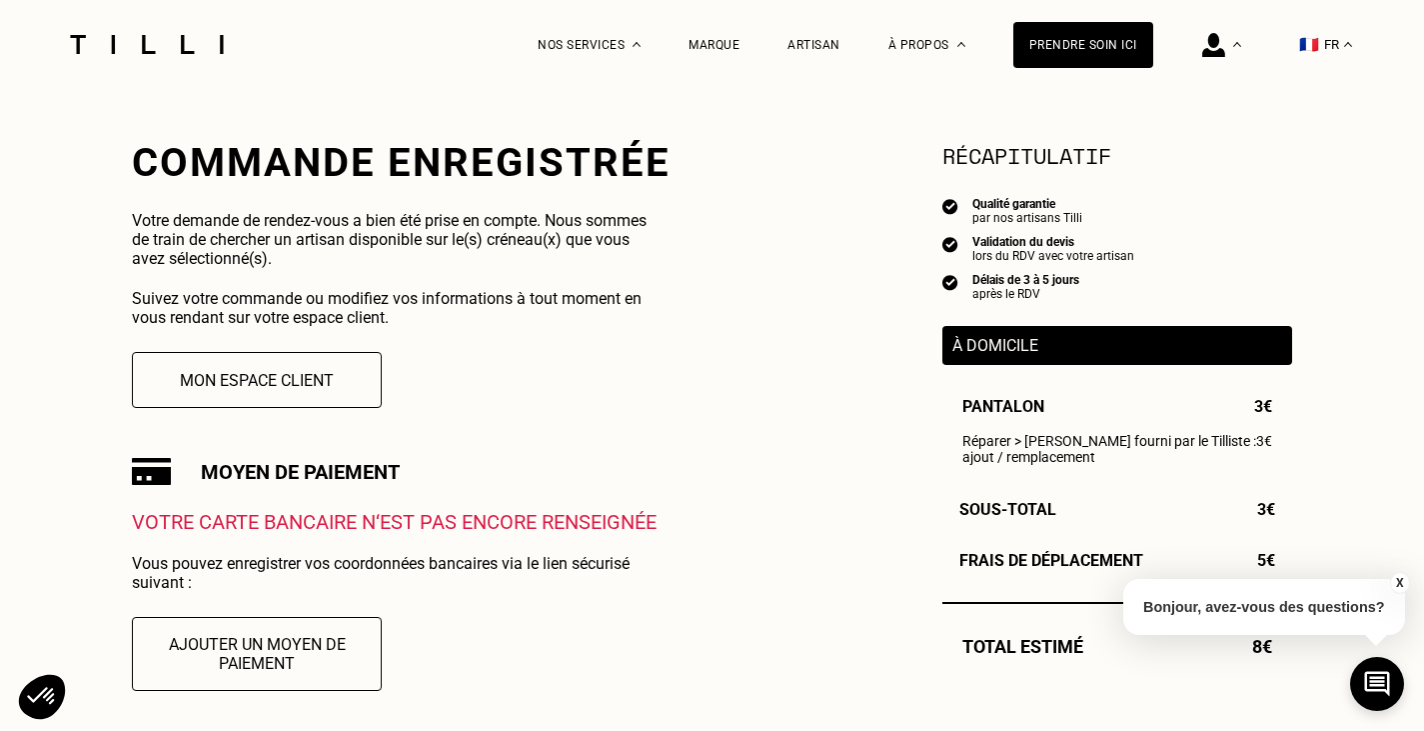
click at [999, 335] on div "À domicile" at bounding box center [1118, 345] width 350 height 39
click at [999, 343] on p "À domicile" at bounding box center [1118, 345] width 330 height 19
click at [343, 239] on p "Votre demande de rendez-vous a bien été prise en compte. Nous sommes de train d…" at bounding box center [398, 239] width 533 height 57
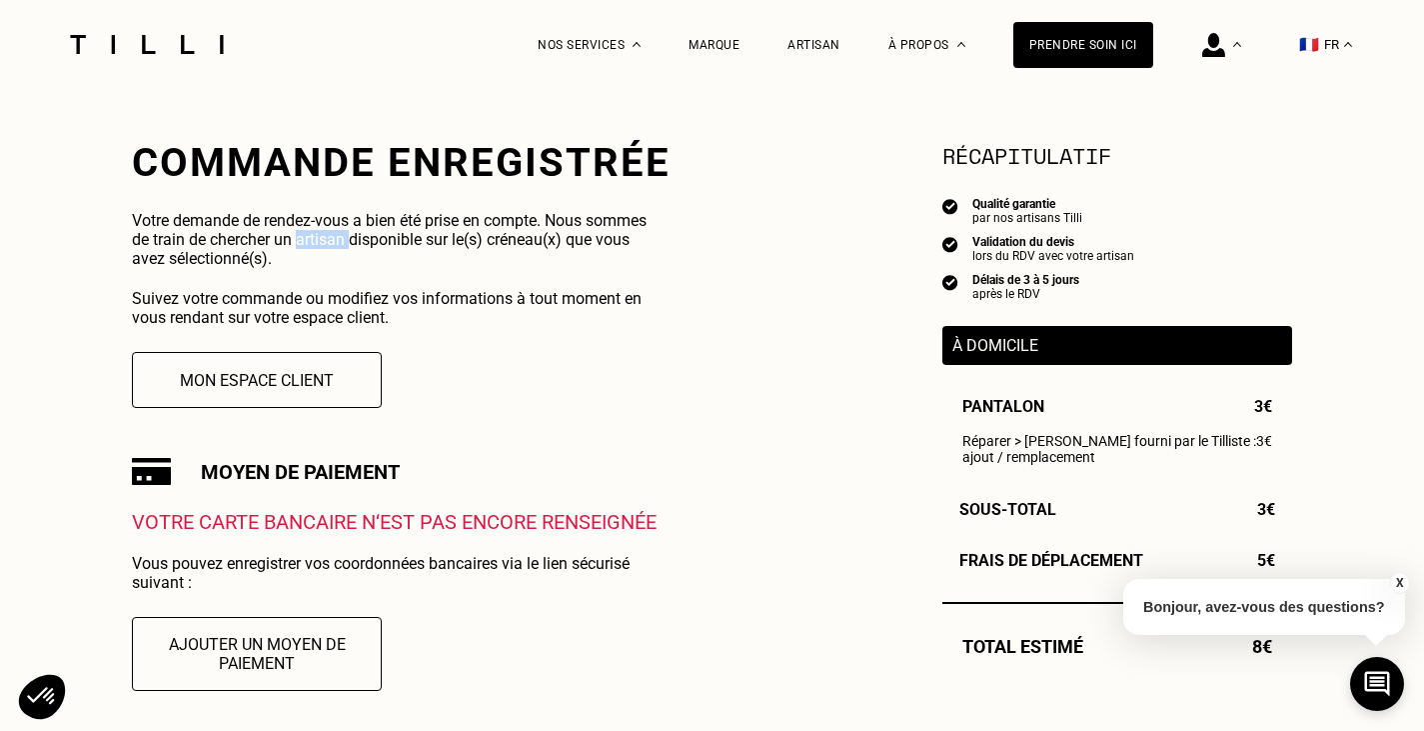
click at [343, 239] on p "Votre demande de rendez-vous a bien été prise en compte. Nous sommes de train d…" at bounding box center [398, 239] width 533 height 57
click at [501, 342] on div "Commande enregistrée Votre demande de rendez-vous a bien été prise en compte. N…" at bounding box center [401, 427] width 539 height 577
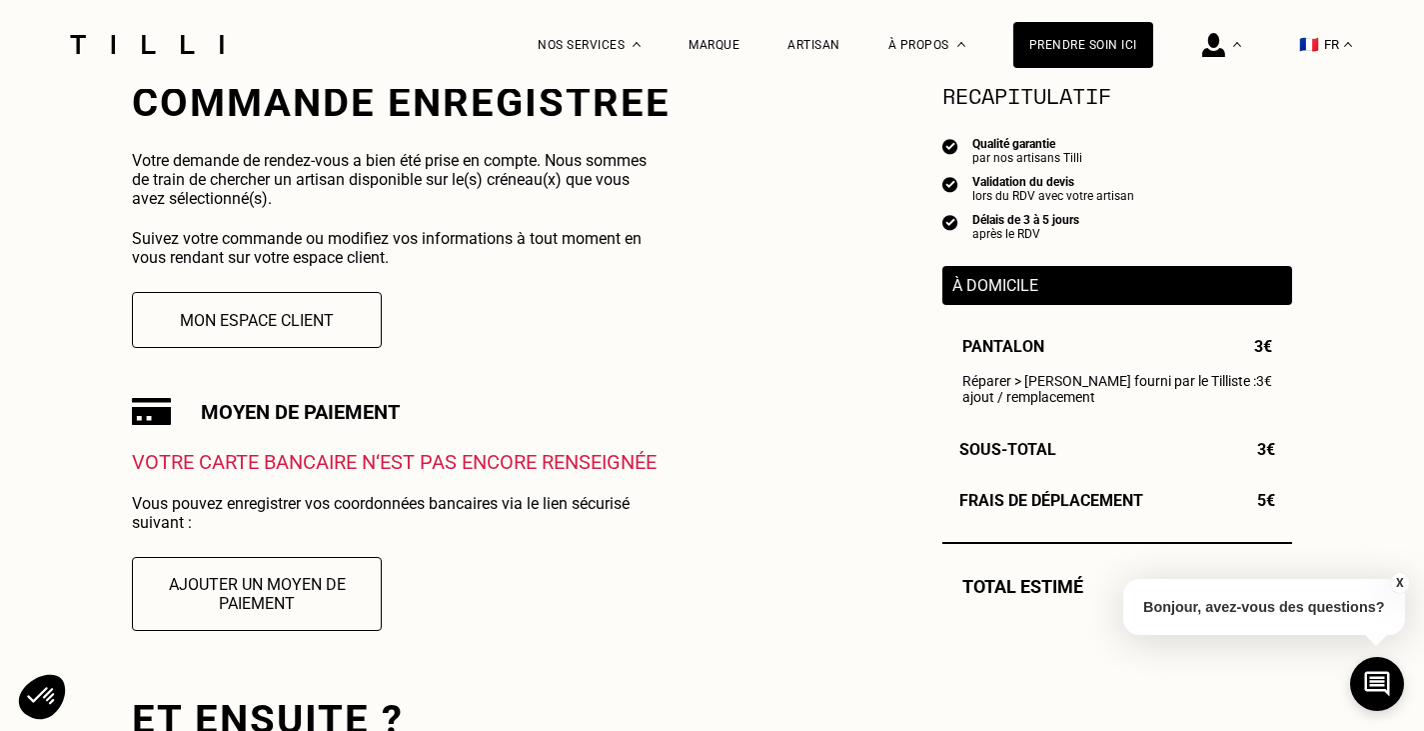
scroll to position [406, 0]
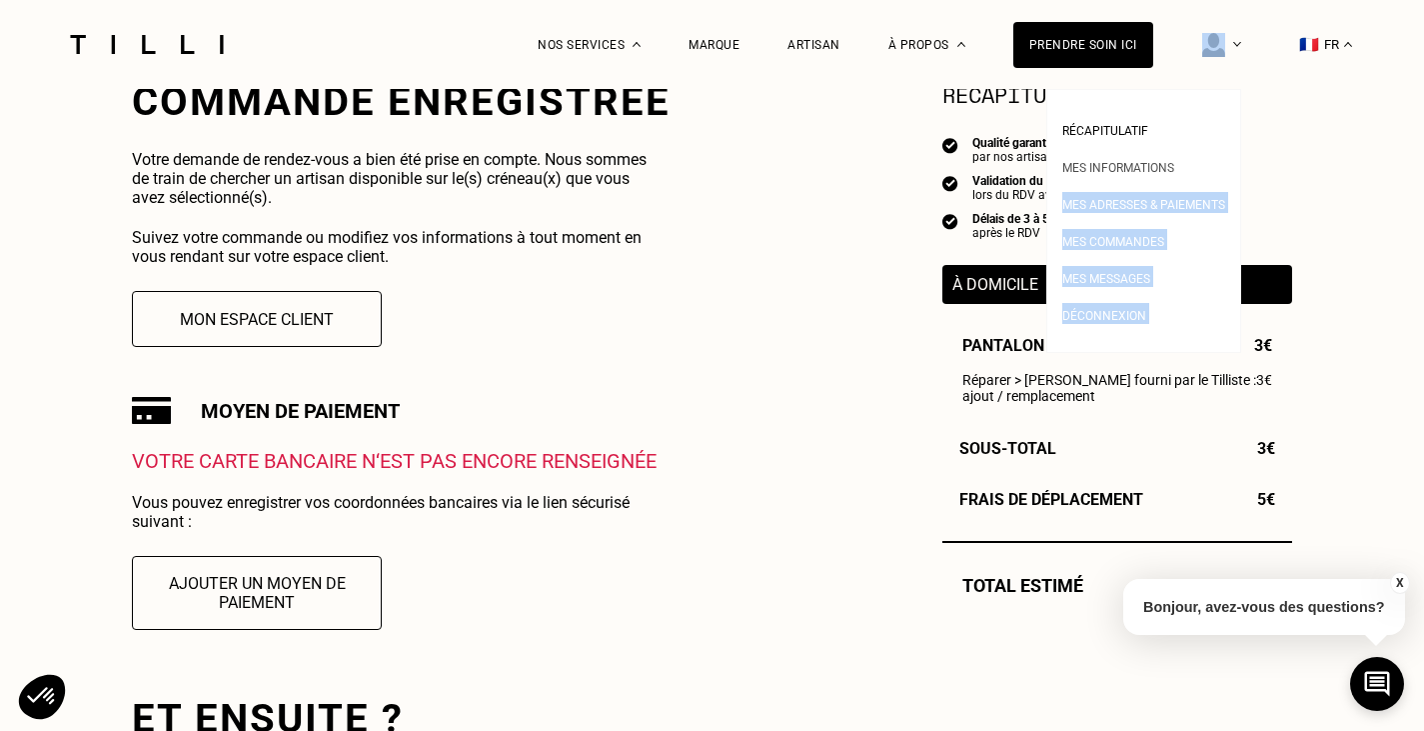
drag, startPoint x: 1209, startPoint y: 48, endPoint x: 1210, endPoint y: 153, distance: 105.0
click at [1210, 89] on div "Récapitulatif Mes informations Mes adresses & paiements Mes commandes Mes messa…" at bounding box center [1197, 44] width 88 height 89
click at [1151, 243] on span "Mes commandes" at bounding box center [1114, 242] width 102 height 14
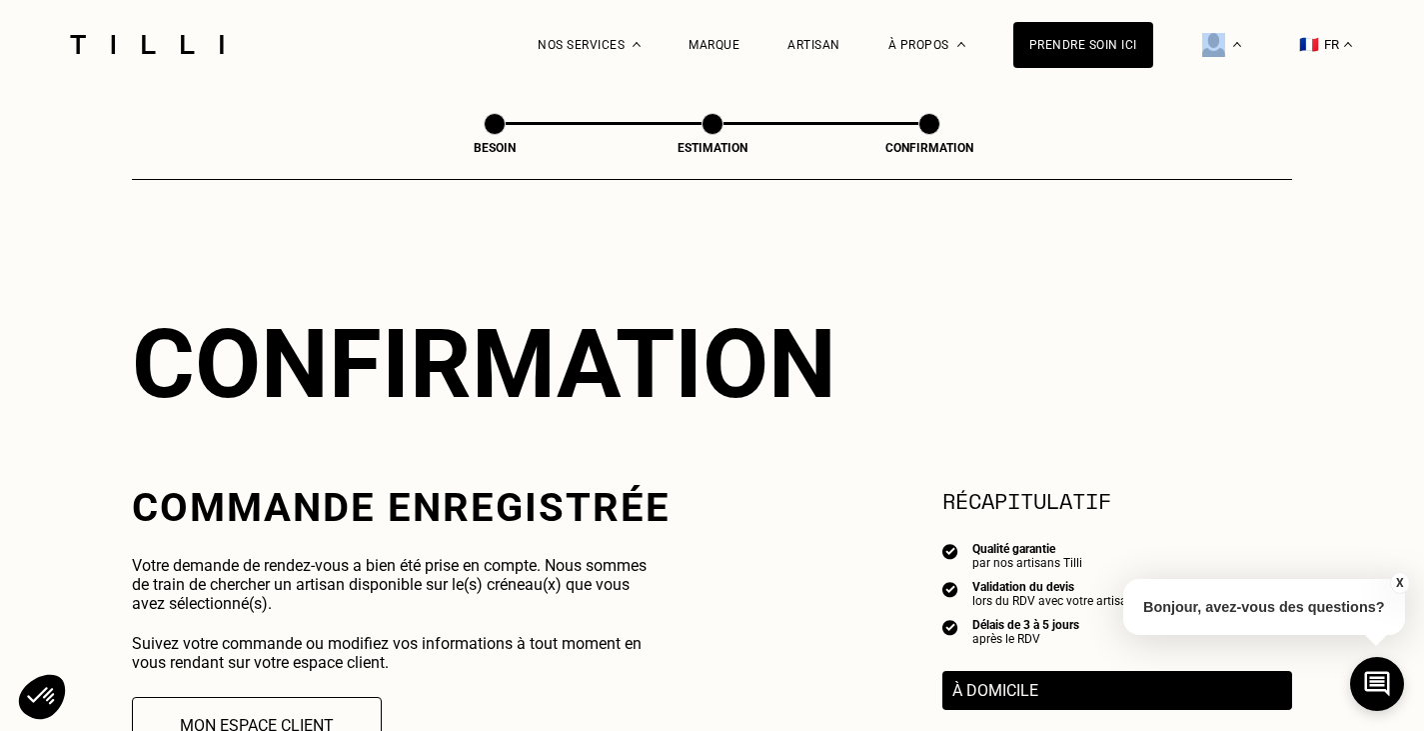
scroll to position [462, 0]
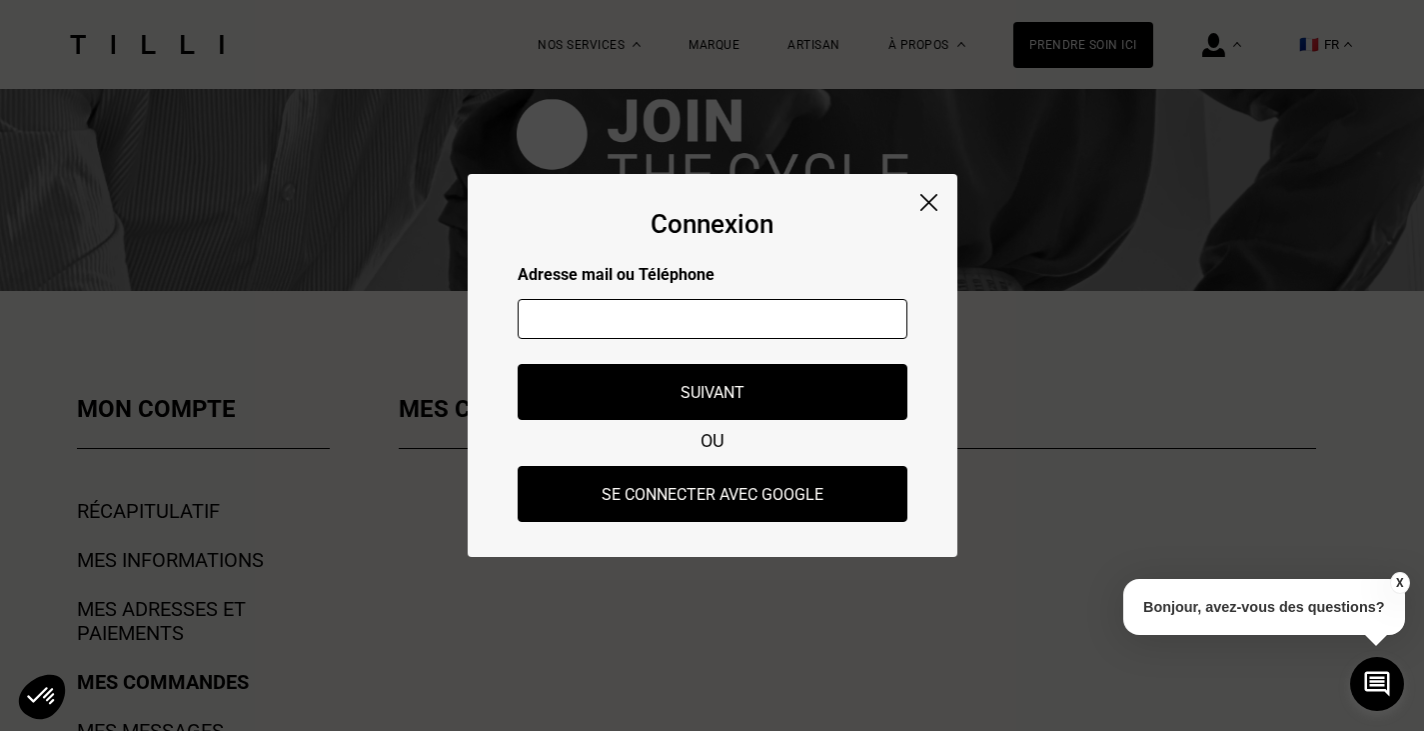
scroll to position [49, 0]
click at [800, 324] on input "text" at bounding box center [713, 319] width 390 height 40
type input "[EMAIL_ADDRESS][DOMAIN_NAME]"
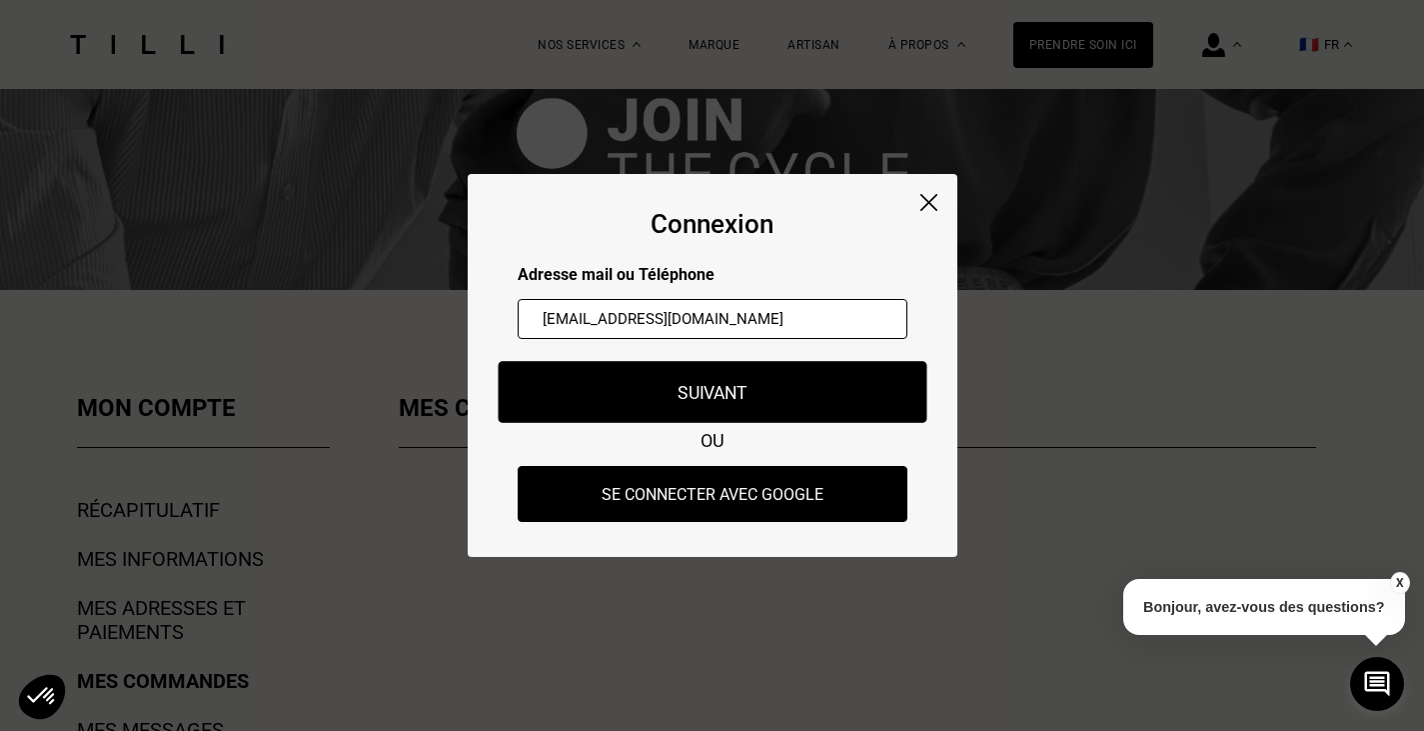
click at [793, 369] on button "Suivant" at bounding box center [712, 392] width 429 height 62
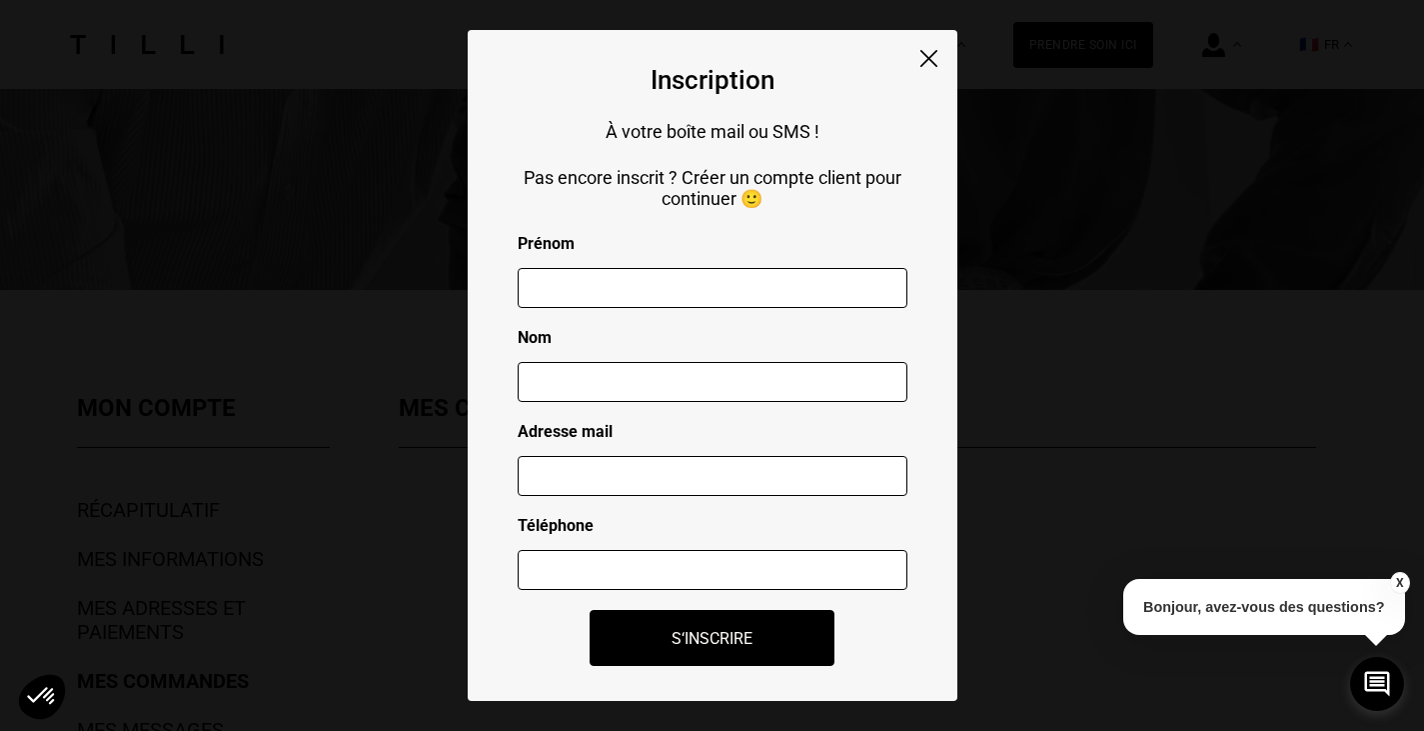
click at [749, 313] on div at bounding box center [713, 290] width 390 height 75
click at [927, 64] on img at bounding box center [929, 58] width 17 height 17
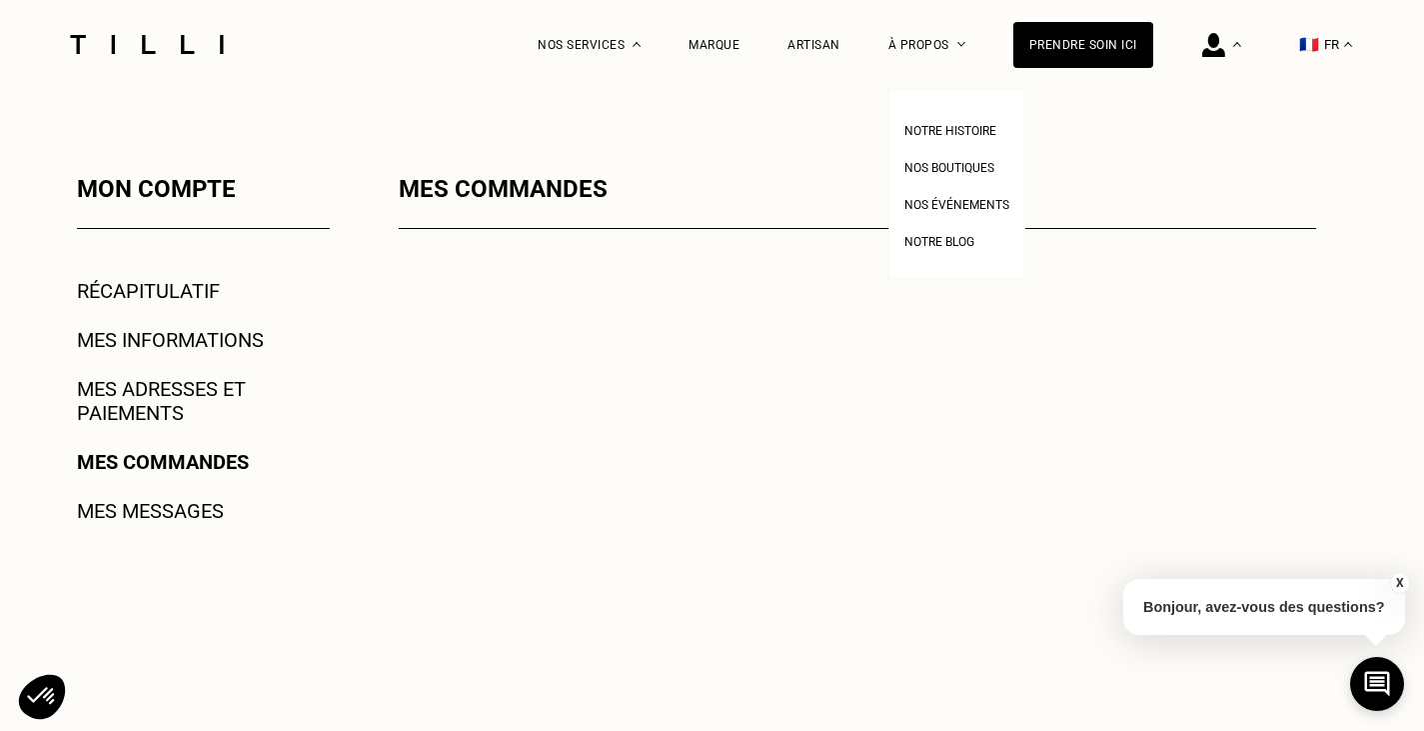
scroll to position [286, 0]
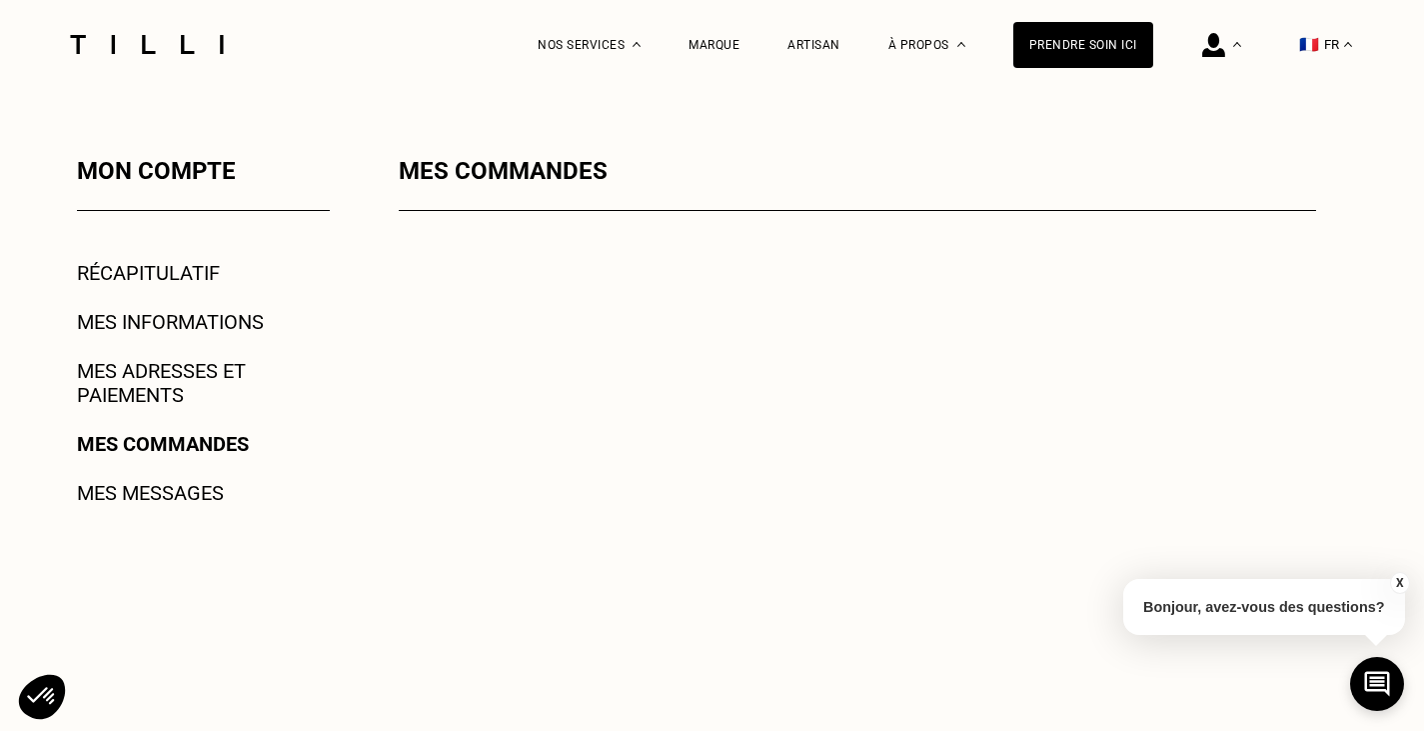
click at [168, 255] on div "Mon compte Récapitulatif Mes informations Mes adresses et paiements Mes command…" at bounding box center [177, 527] width 306 height 741
click at [182, 267] on link "Récapitulatif" at bounding box center [148, 273] width 143 height 24
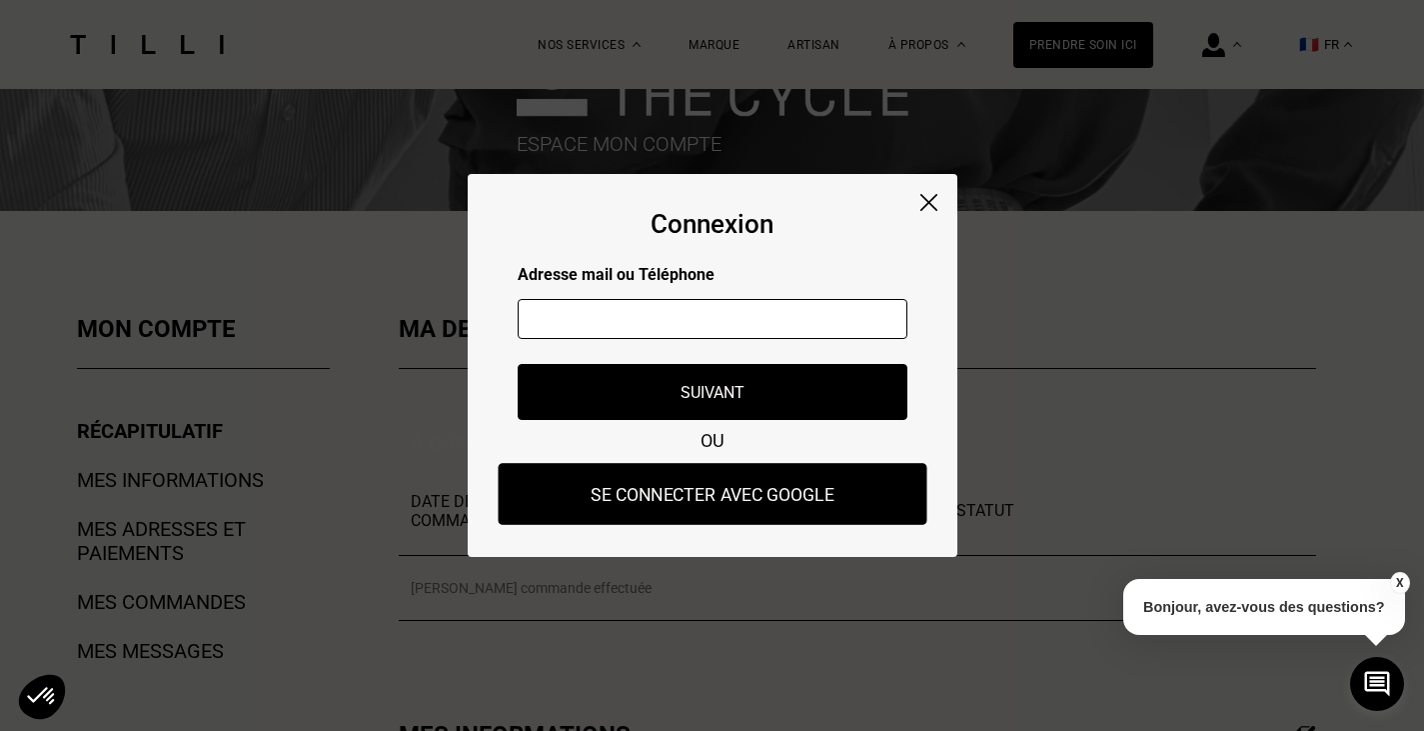
scroll to position [134, 0]
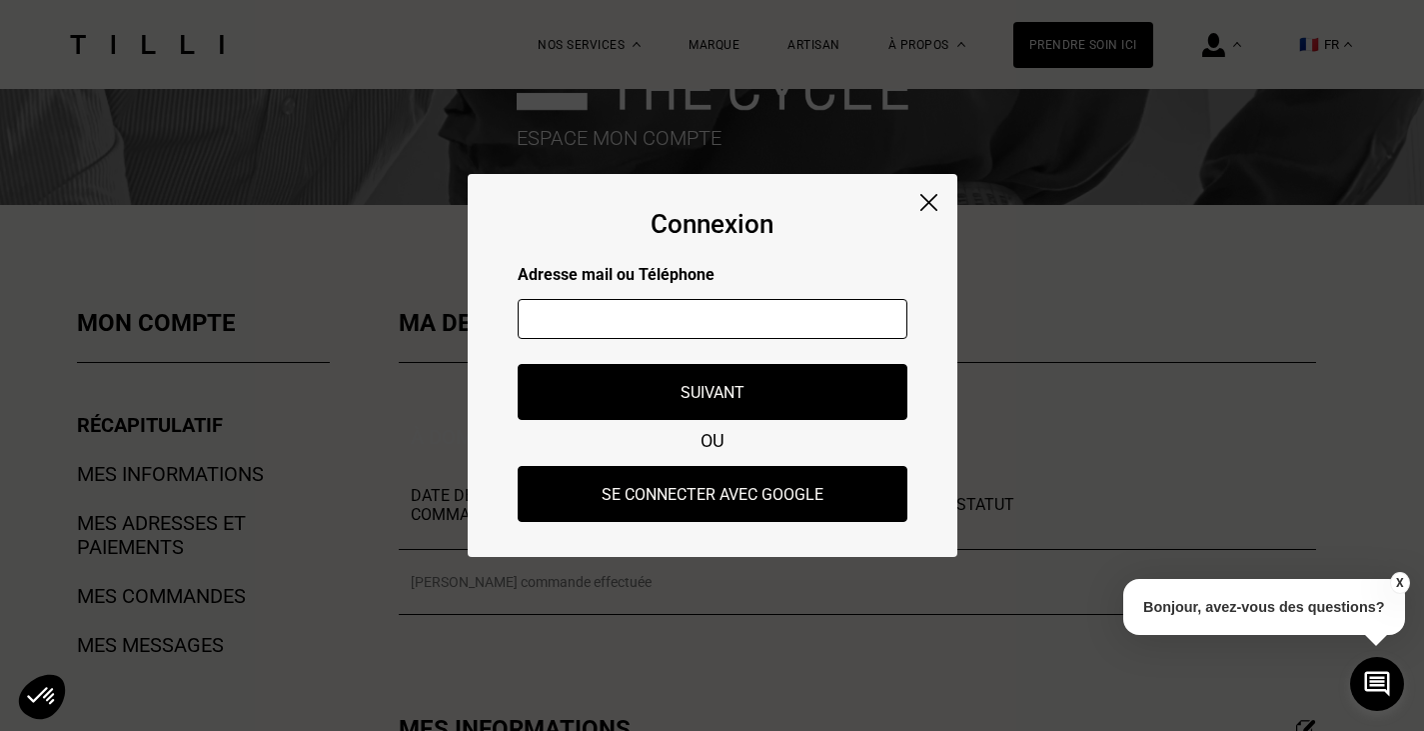
click at [929, 194] on img at bounding box center [929, 202] width 17 height 17
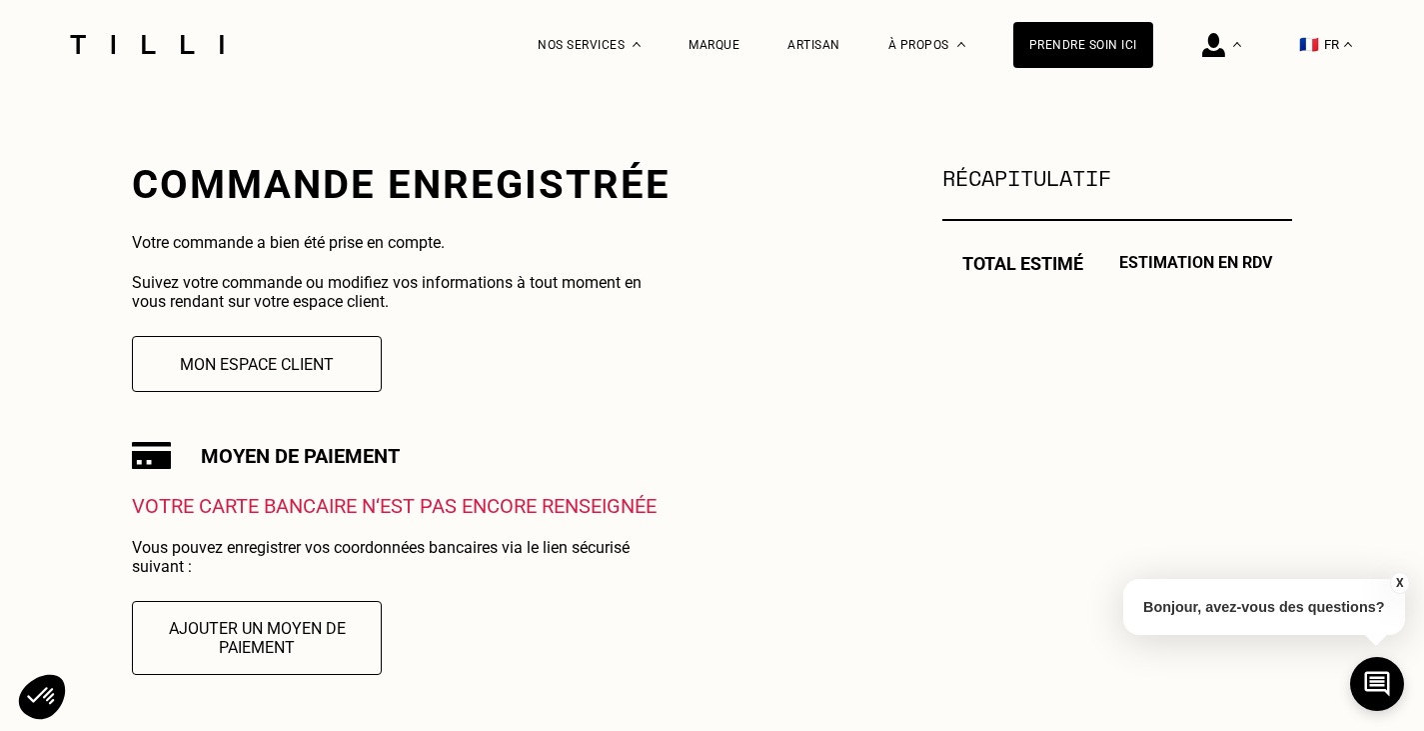
scroll to position [324, 0]
click at [324, 379] on button "Mon espace client" at bounding box center [257, 363] width 275 height 62
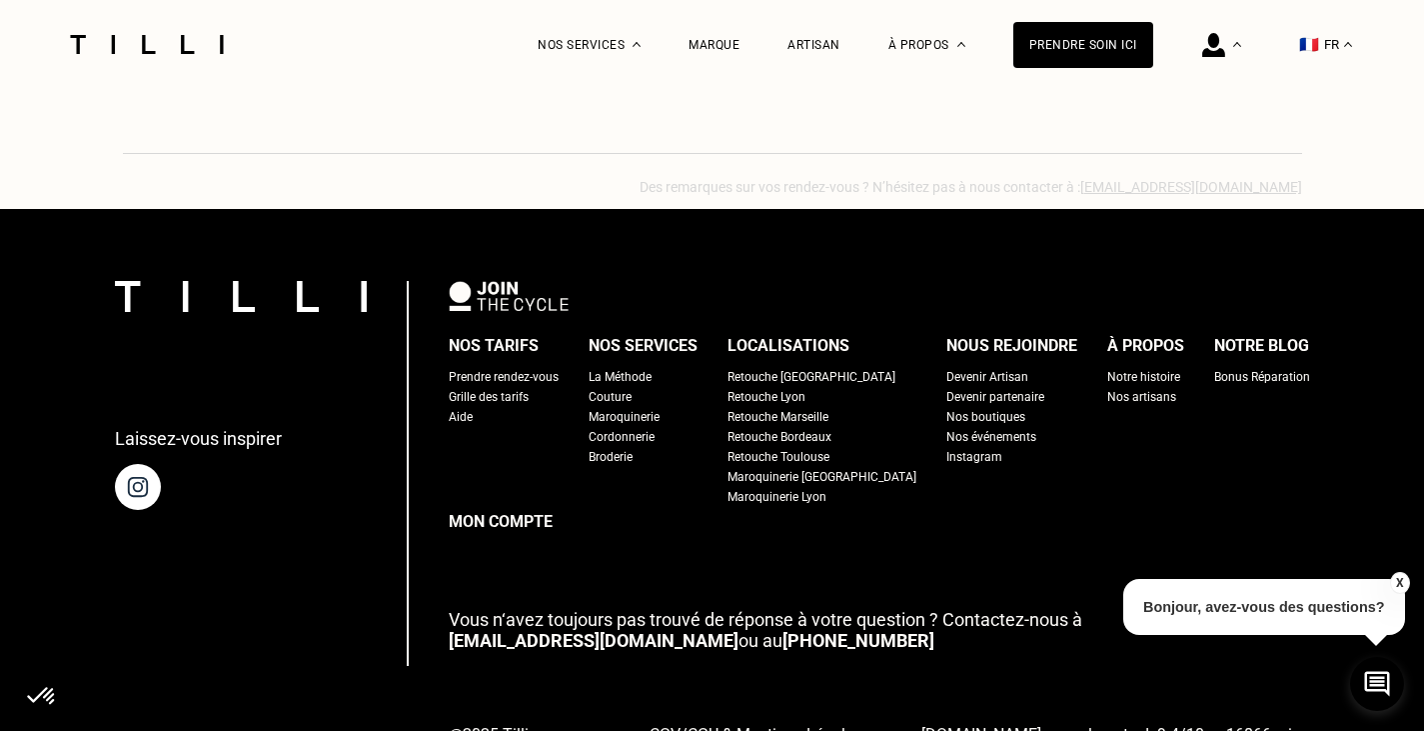
click at [1411, 577] on div "Laissez-vous inspirer Nos tarifs Prendre rendez-vous Grille des tarifs Aide Nos…" at bounding box center [712, 533] width 1424 height 649
click at [1400, 578] on button "X" at bounding box center [1399, 583] width 20 height 22
